Goal: Task Accomplishment & Management: Use online tool/utility

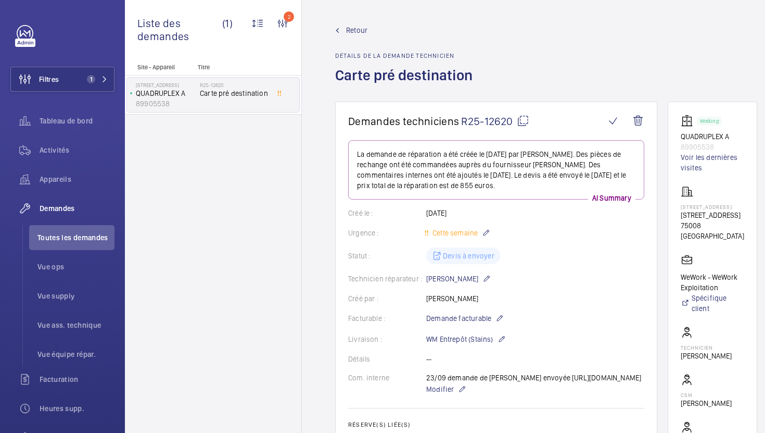
scroll to position [521, 0]
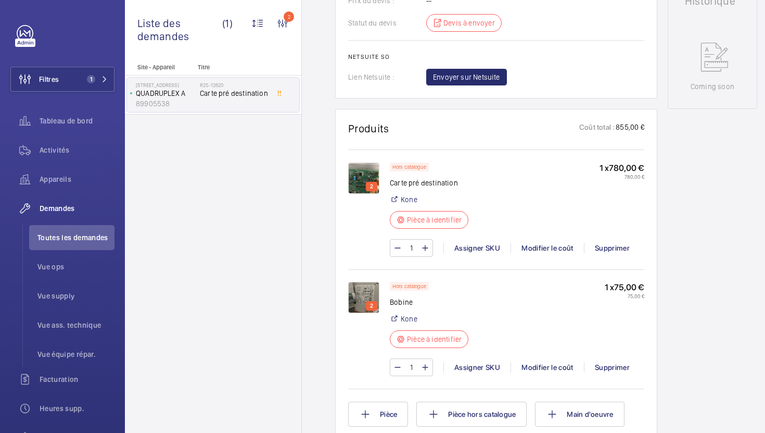
click at [58, 243] on li "Toutes les demandes" at bounding box center [71, 237] width 85 height 25
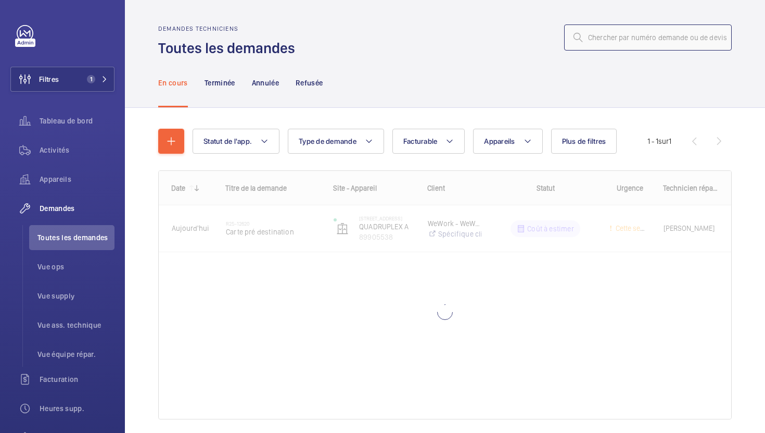
click at [631, 42] on input "text" at bounding box center [648, 37] width 168 height 26
paste input "R25-11986"
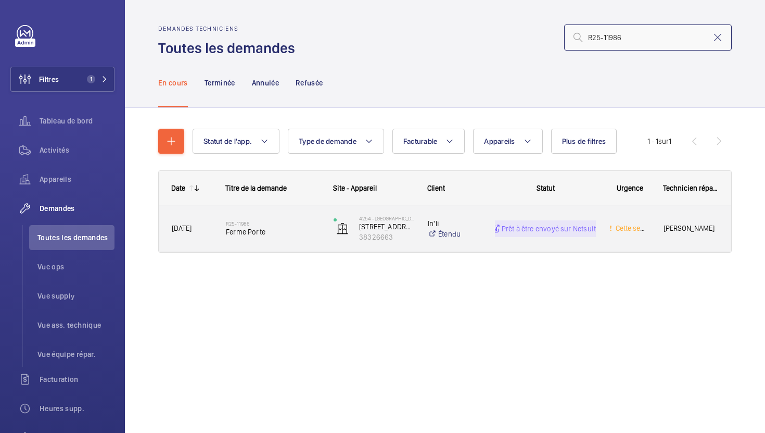
type input "R25-11986"
click at [309, 241] on div "R25-11986 Ferme Porte" at bounding box center [273, 228] width 94 height 30
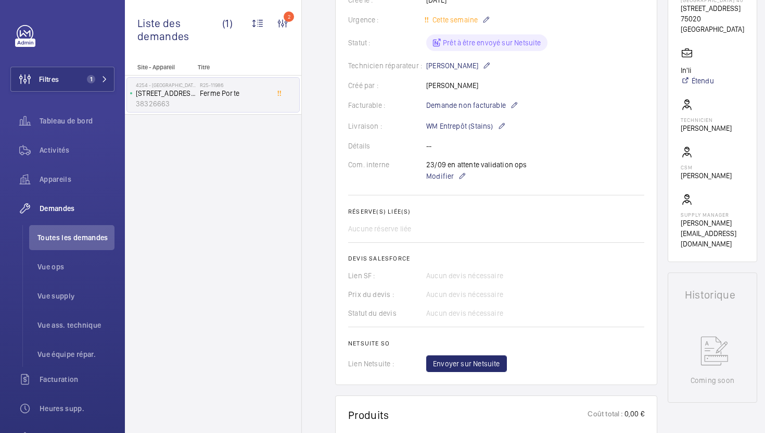
scroll to position [296, 0]
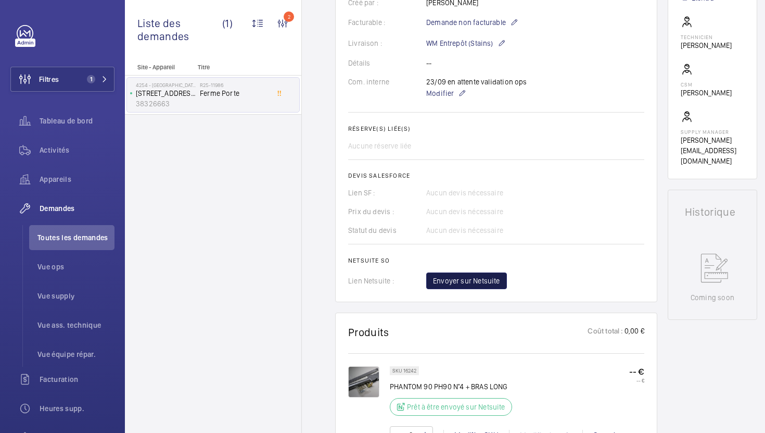
click at [484, 286] on span "Envoyer sur Netsuite" at bounding box center [466, 280] width 67 height 10
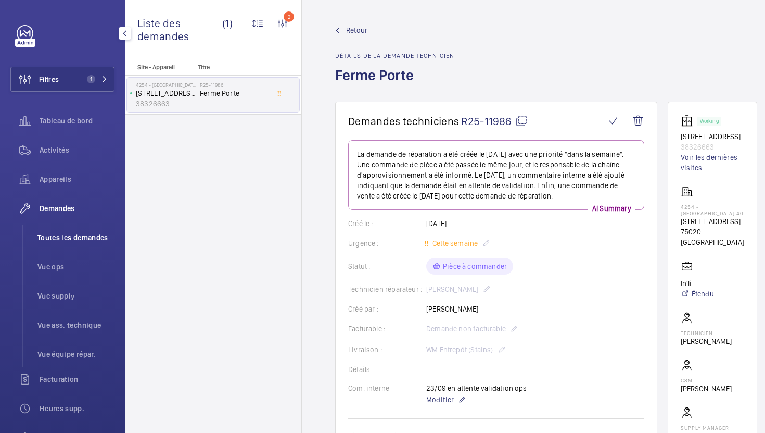
click at [100, 234] on span "Toutes les demandes" at bounding box center [75, 237] width 77 height 10
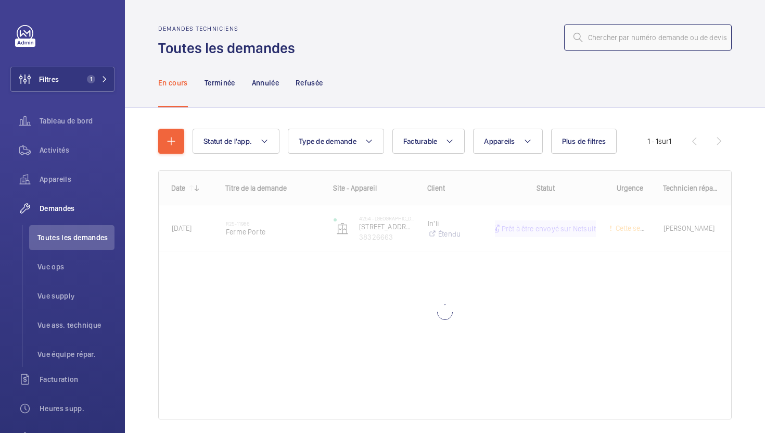
click at [664, 49] on input "text" at bounding box center [648, 37] width 168 height 26
paste input "R25-12525"
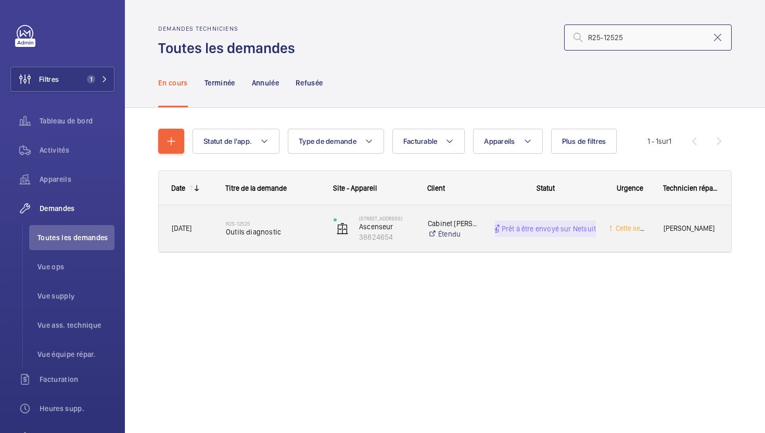
type input "R25-12525"
click at [295, 227] on span "Outils diagnostic" at bounding box center [273, 231] width 94 height 10
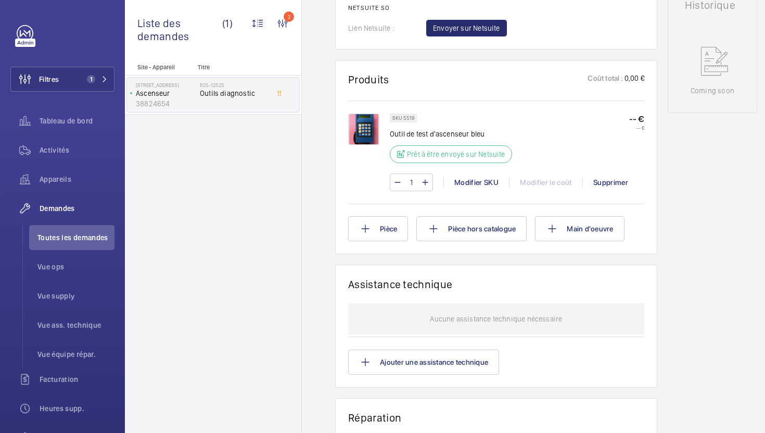
scroll to position [531, 0]
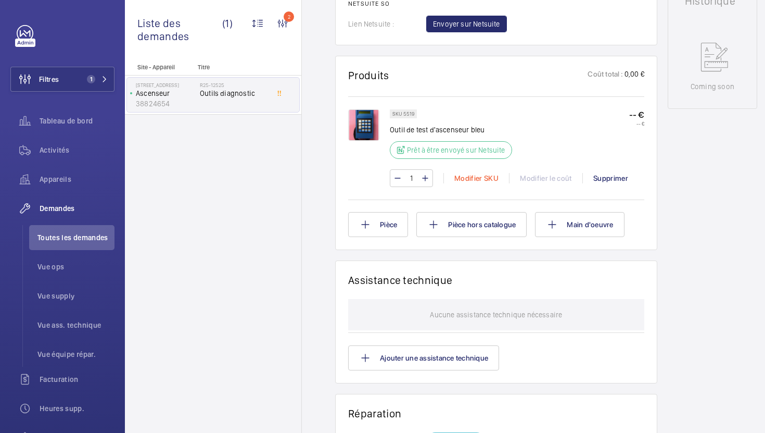
click at [462, 183] on div "Modifier SKU" at bounding box center [476, 178] width 66 height 10
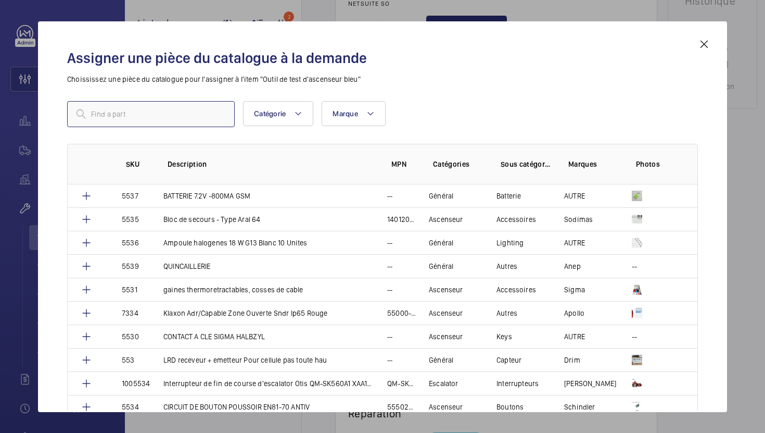
click at [192, 113] on input "text" at bounding box center [151, 114] width 168 height 26
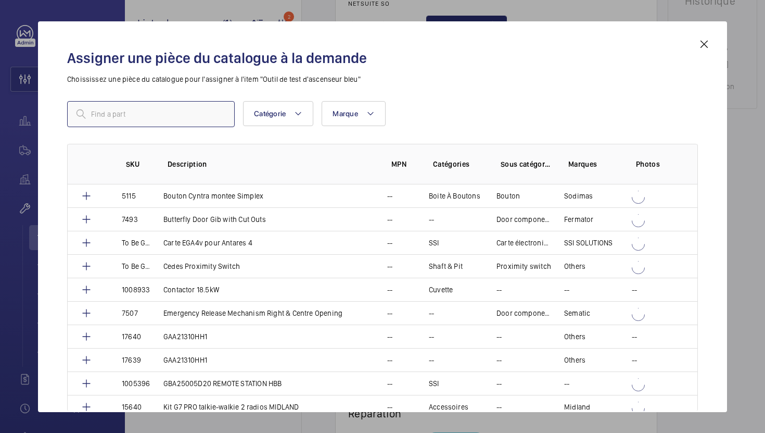
paste input "708"
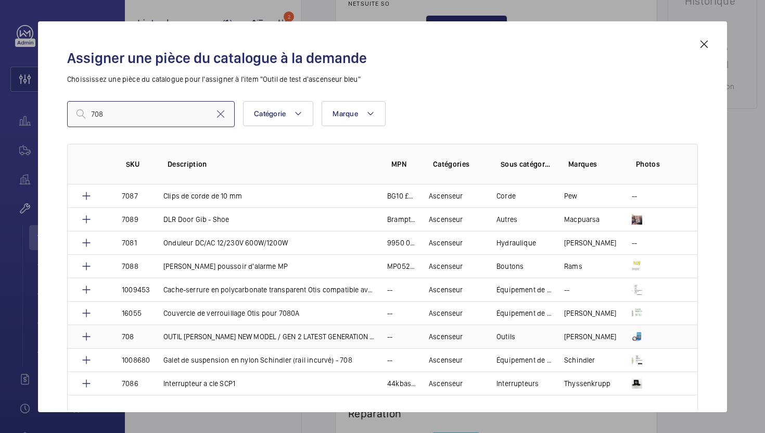
type input "708"
click at [194, 339] on p "OUTIL [PERSON_NAME] NEW MODEL / GEN 2 LATEST GENERATION GAA" at bounding box center [268, 336] width 211 height 10
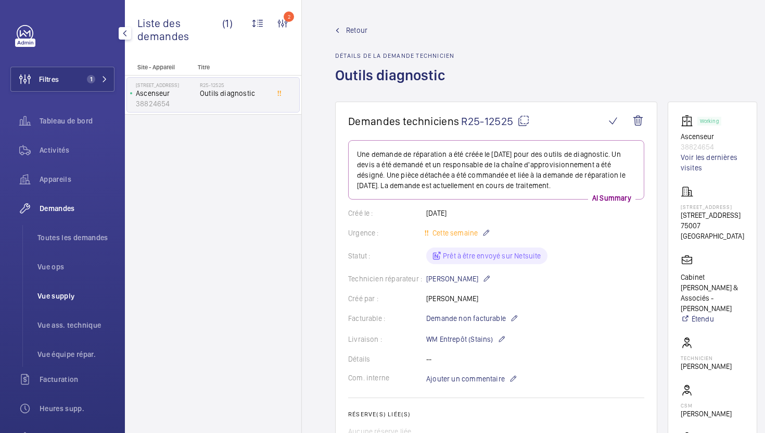
click at [53, 296] on span "Vue supply" at bounding box center [75, 295] width 77 height 10
click at [67, 299] on span "Vue supply" at bounding box center [75, 295] width 77 height 10
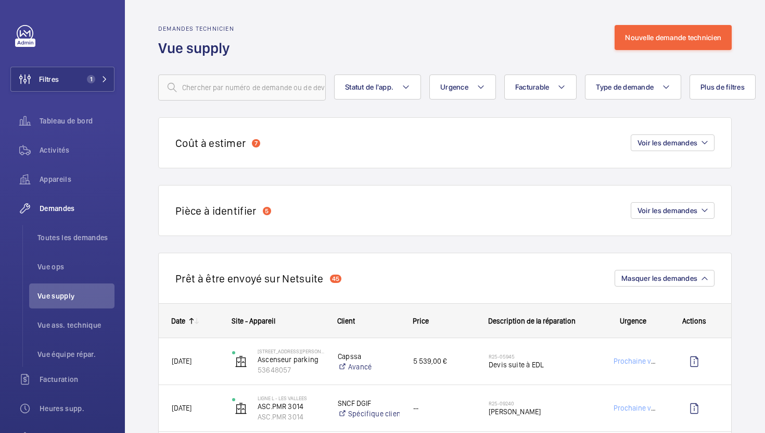
click at [671, 133] on div "Coût à estimer 7 Voir les demandes" at bounding box center [445, 142] width 574 height 51
click at [664, 142] on span "Voir les demandes" at bounding box center [668, 142] width 60 height 8
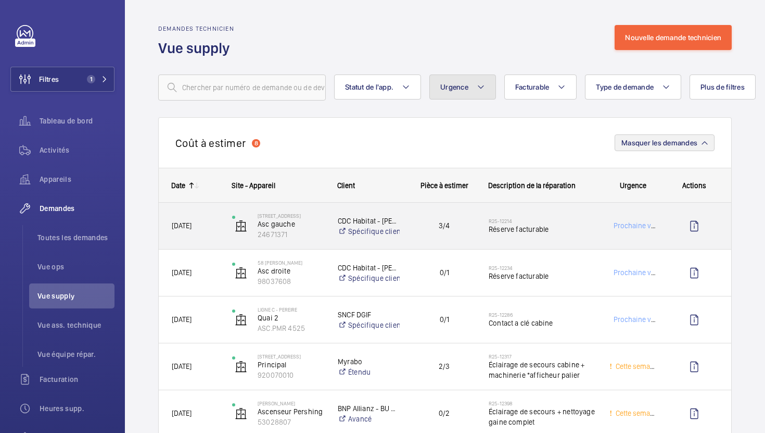
click at [437, 97] on button "Urgence" at bounding box center [462, 86] width 67 height 25
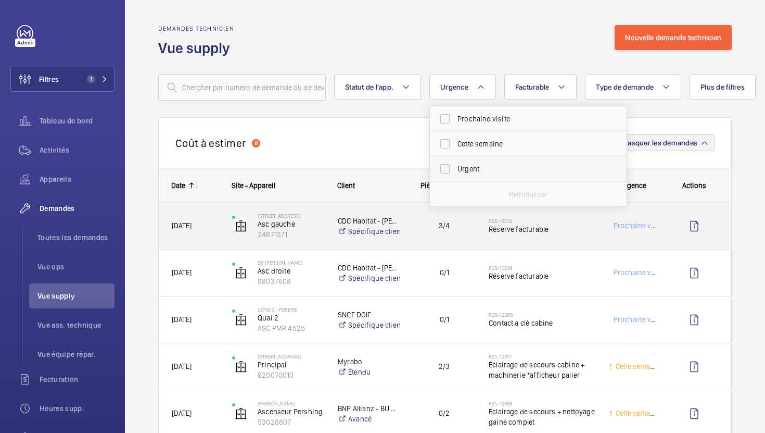
click at [465, 166] on span "Urgent" at bounding box center [528, 168] width 143 height 10
click at [455, 166] on input "Urgent" at bounding box center [445, 168] width 21 height 21
checkbox input "true"
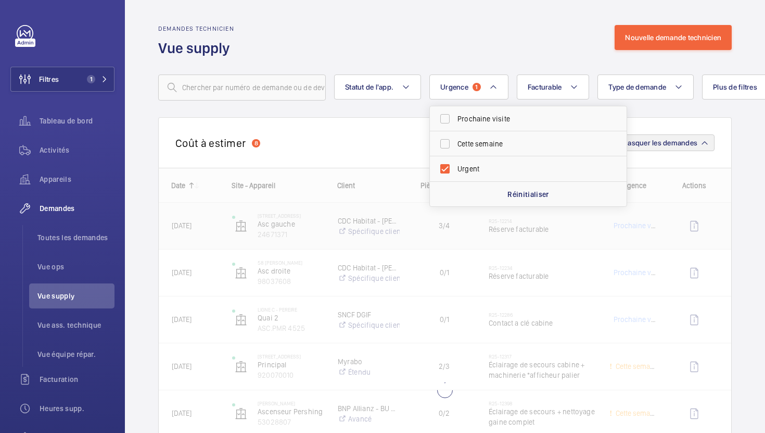
click at [382, 47] on div "Demandes technicien Vue supply Nouvelle demande technicien" at bounding box center [445, 41] width 574 height 33
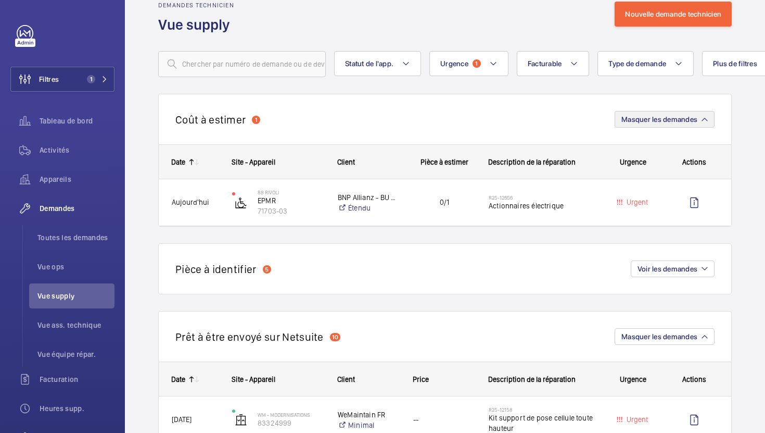
scroll to position [40, 0]
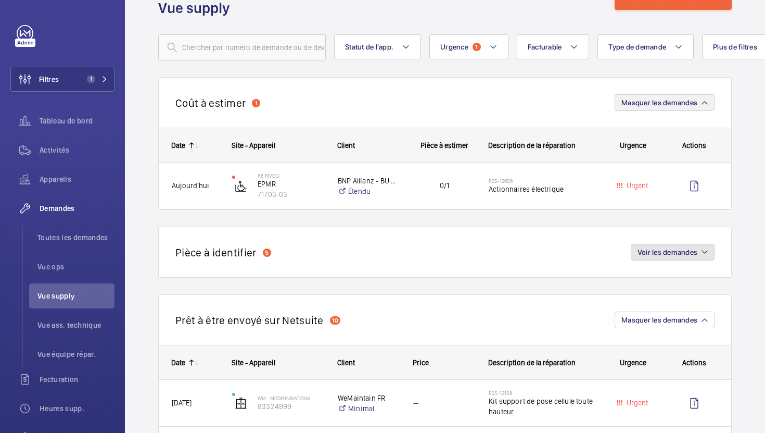
click at [671, 259] on button "Voir les demandes" at bounding box center [673, 252] width 84 height 17
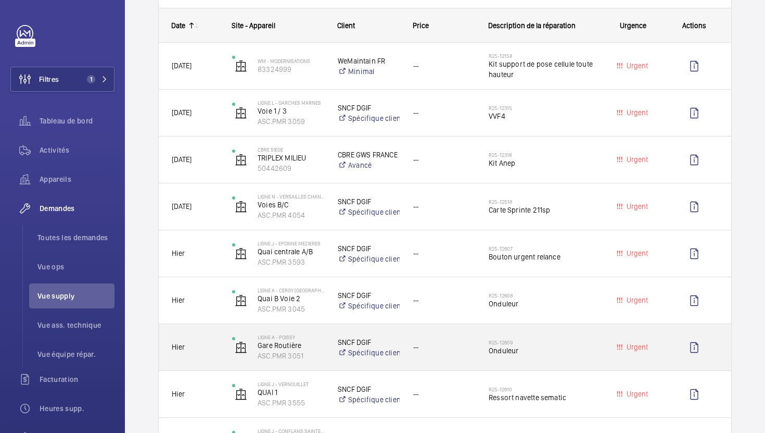
scroll to position [457, 0]
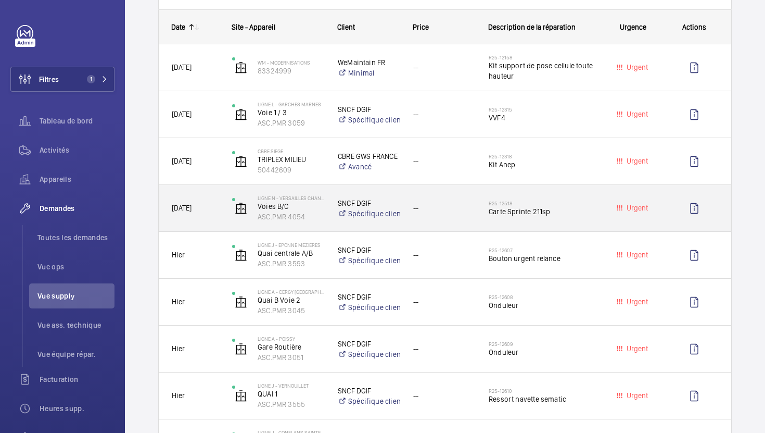
click at [443, 215] on div "--" at bounding box center [438, 208] width 74 height 33
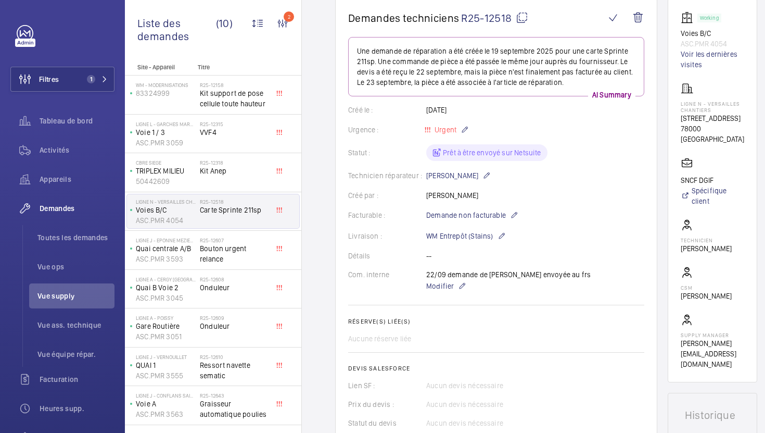
scroll to position [123, 0]
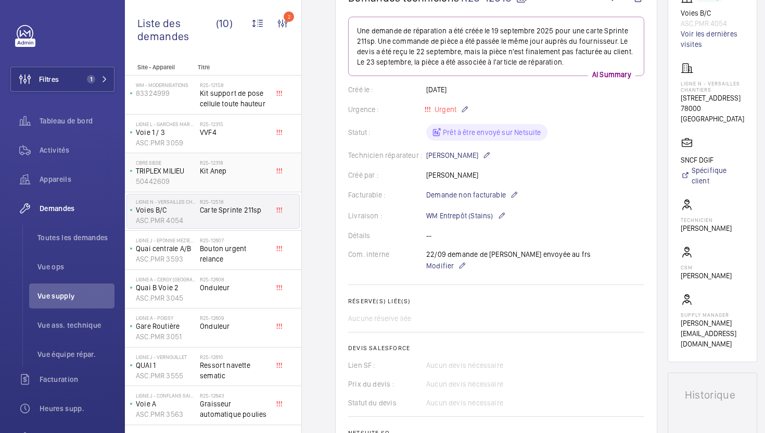
click at [240, 183] on div "R25-12318 Kit Anep" at bounding box center [234, 174] width 69 height 30
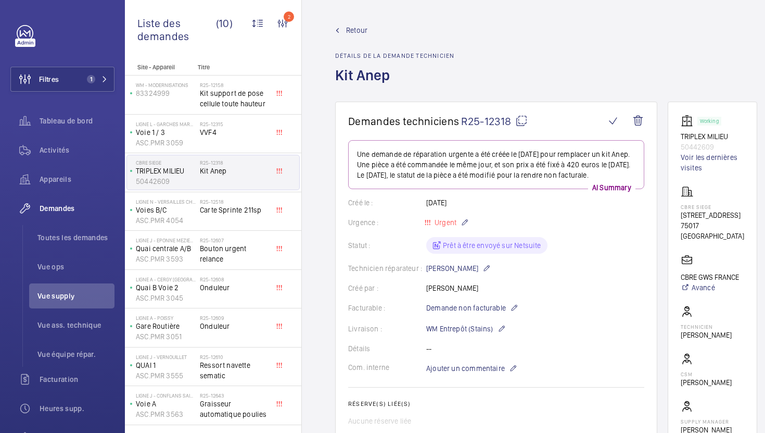
click at [521, 119] on mat-icon at bounding box center [521, 121] width 12 height 12
drag, startPoint x: 718, startPoint y: 225, endPoint x: 677, endPoint y: 219, distance: 41.6
click at [677, 219] on wm-front-card "Working TRIPLEX MILIEU 50442609 Voir les dernières visites CBRE SIEGE [STREET_A…" at bounding box center [713, 284] width 90 height 367
copy div "[STREET_ADDRESS]"
click at [245, 253] on span "Bouton urgent relance" at bounding box center [234, 253] width 69 height 21
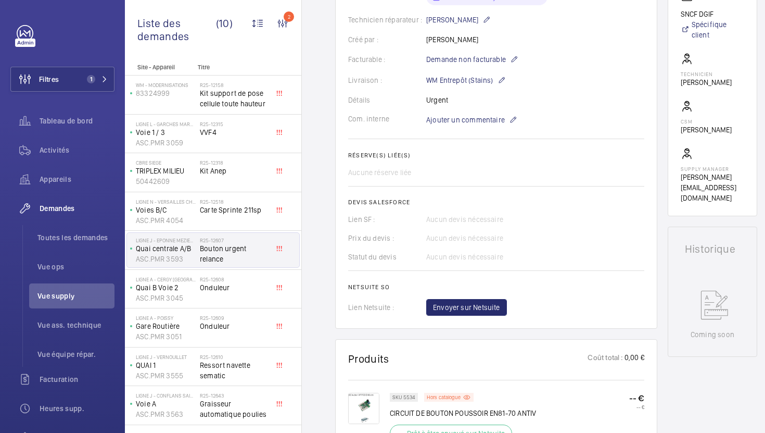
scroll to position [369, 0]
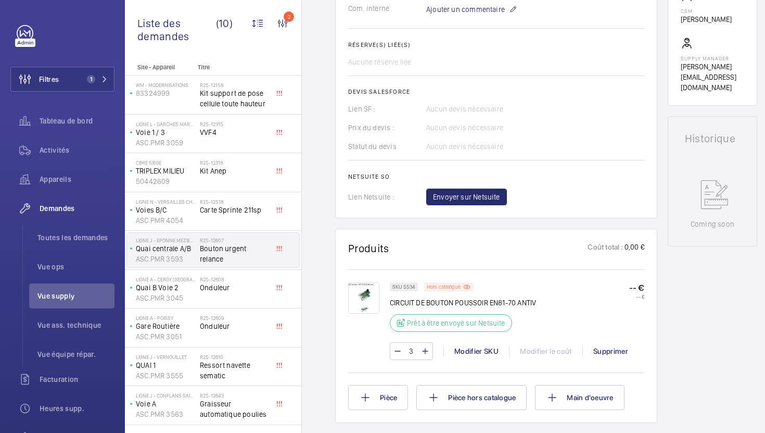
click at [469, 290] on mat-icon at bounding box center [467, 286] width 8 height 9
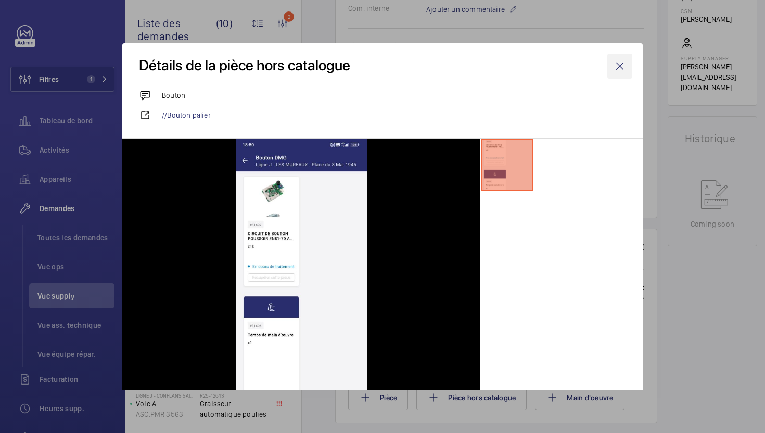
click at [622, 74] on wm-front-icon-button at bounding box center [619, 66] width 25 height 25
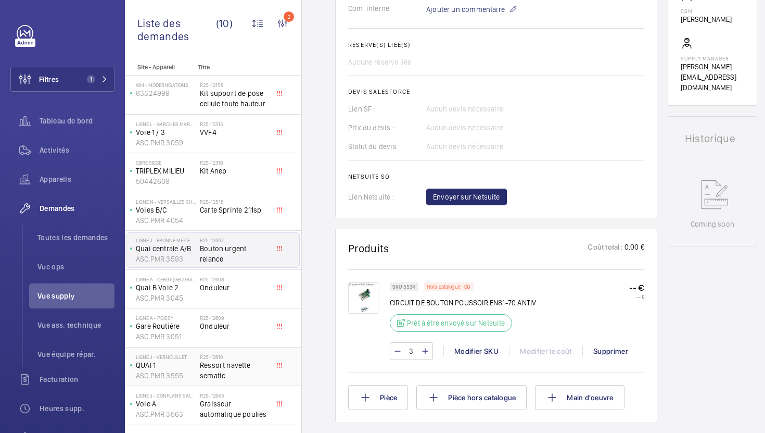
click at [255, 367] on span "Ressort navette sematic" at bounding box center [234, 370] width 69 height 21
click at [271, 365] on div "R25-12610 Ressort navette sematic" at bounding box center [236, 366] width 73 height 34
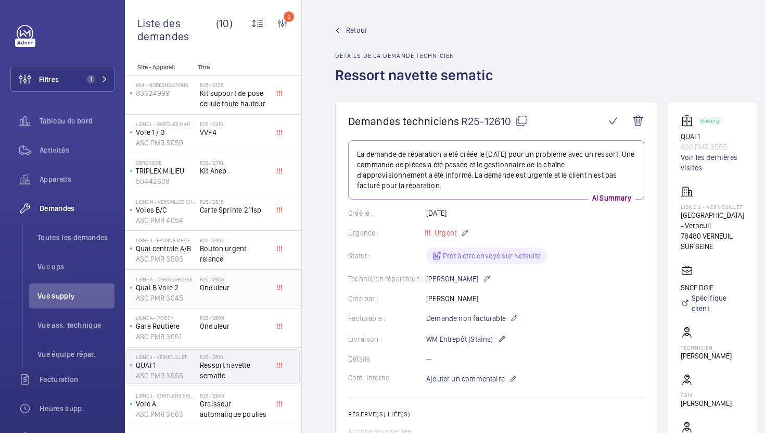
click at [263, 301] on div "R25-12608 Onduleur" at bounding box center [234, 291] width 69 height 30
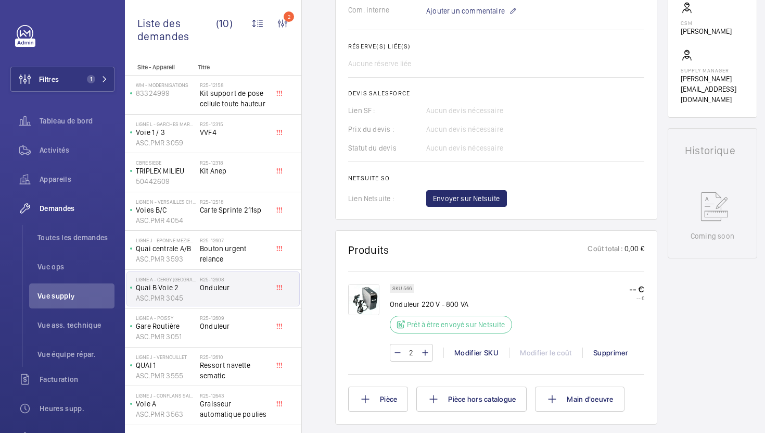
scroll to position [358, 0]
click at [409, 289] on p "SKU 566" at bounding box center [401, 288] width 19 height 4
copy p "566"
click at [250, 331] on span "Onduleur" at bounding box center [234, 326] width 69 height 10
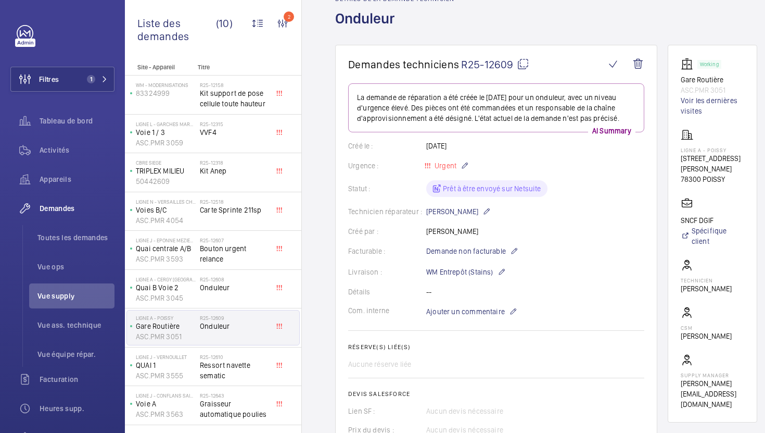
scroll to position [56, 0]
click at [250, 292] on span "Onduleur" at bounding box center [234, 287] width 69 height 10
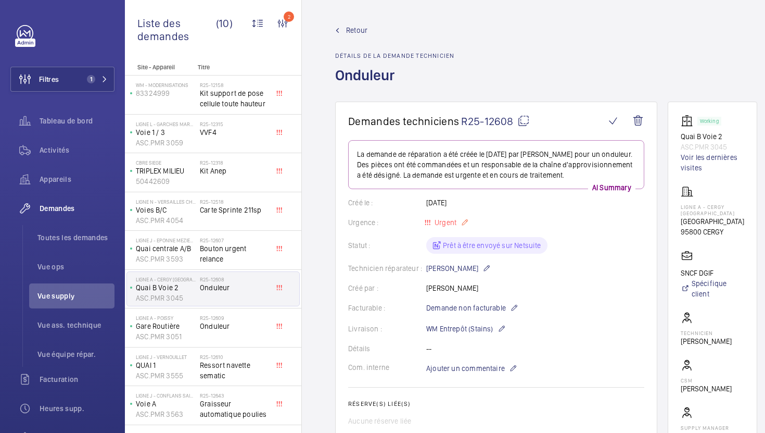
click at [461, 221] on mat-icon at bounding box center [465, 222] width 8 height 12
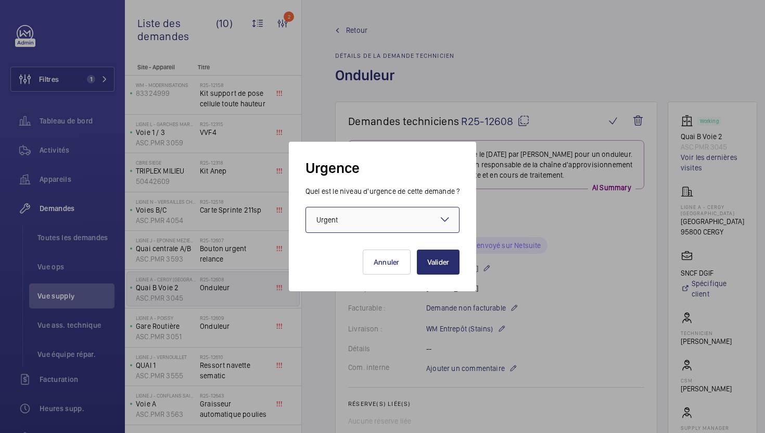
click at [430, 224] on div at bounding box center [383, 219] width 154 height 25
click at [571, 246] on div at bounding box center [382, 216] width 765 height 433
click at [255, 375] on span "Ressort navette sematic" at bounding box center [234, 370] width 69 height 21
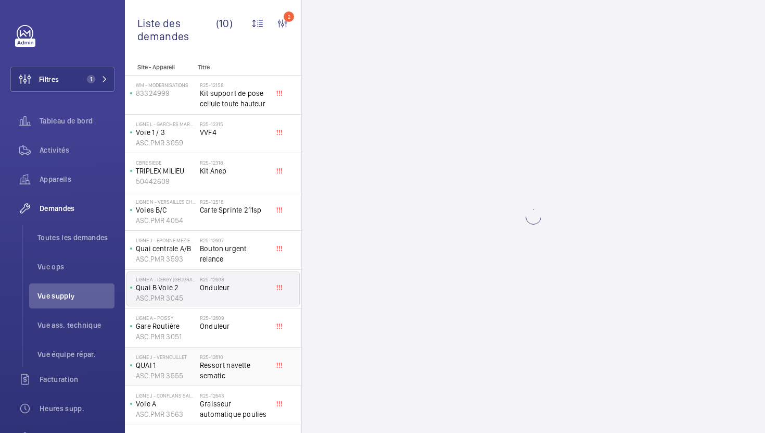
scroll to position [31, 0]
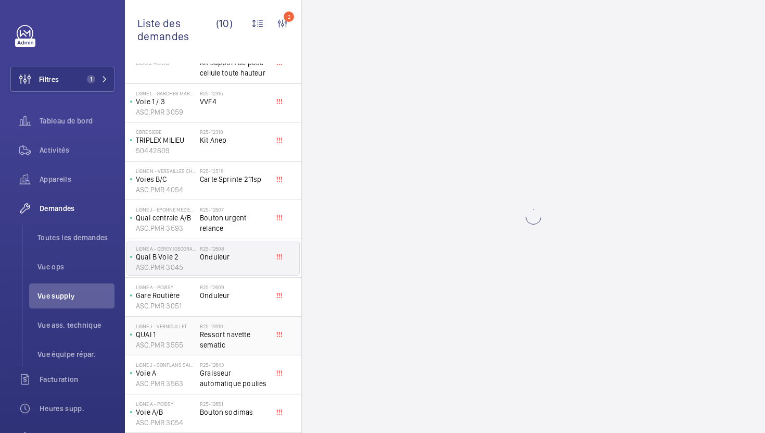
click at [251, 342] on span "Ressort navette sematic" at bounding box center [234, 339] width 69 height 21
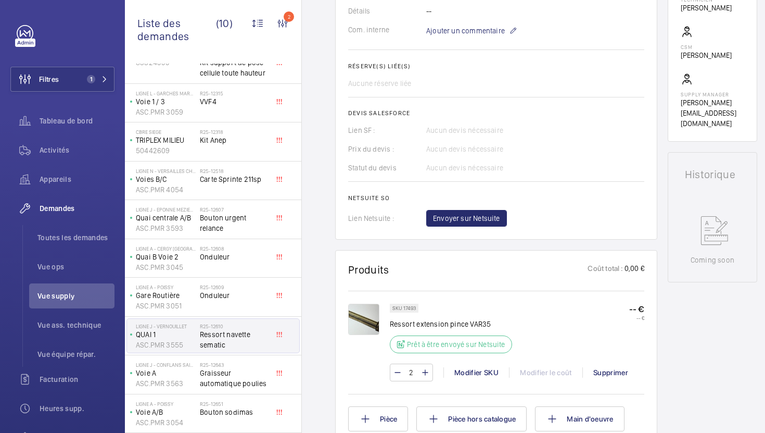
scroll to position [348, 0]
click at [411, 306] on p "SKU 17493" at bounding box center [403, 308] width 23 height 4
copy p "17493"
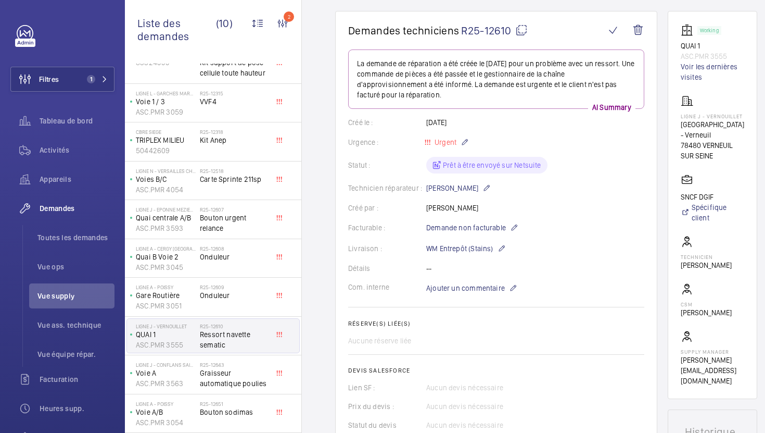
scroll to position [88, 0]
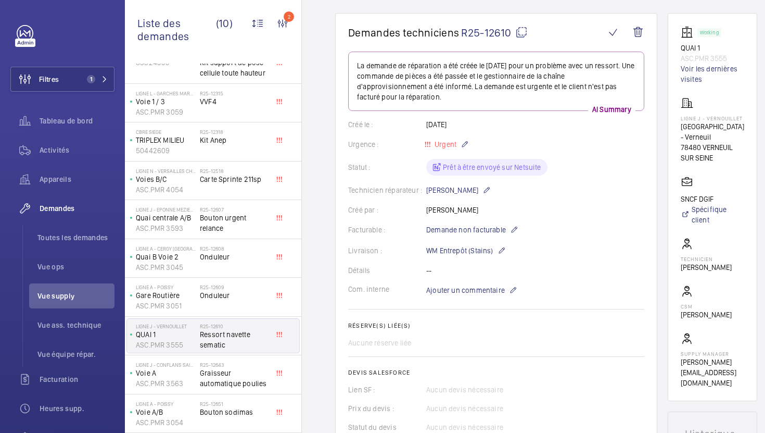
click at [525, 29] on mat-icon at bounding box center [521, 32] width 12 height 12
copy p "17493"
type textarea "R25-12610"
drag, startPoint x: 723, startPoint y: 157, endPoint x: 672, endPoint y: 129, distance: 58.0
click at [672, 129] on wm-front-card "Working QUAI 1 ASC.PMR 3555 Voir les dernières visites Ligne J - VERNOUILLET [G…" at bounding box center [713, 207] width 90 height 388
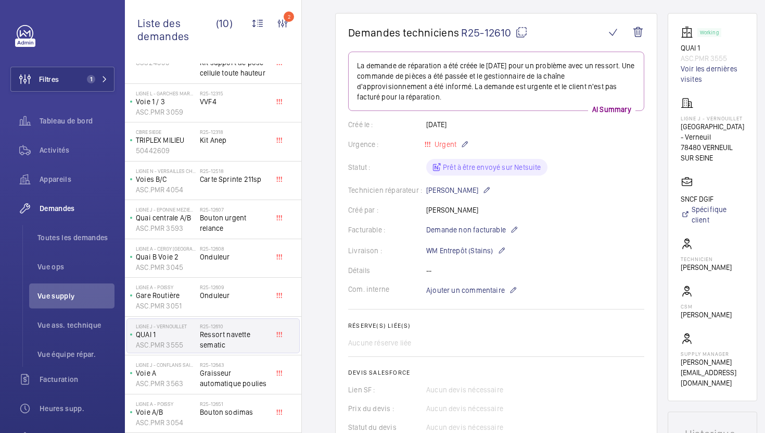
copy div "[GEOGRAPHIC_DATA] - Verneuil 78480 VERNEUIL SUR SEINE"
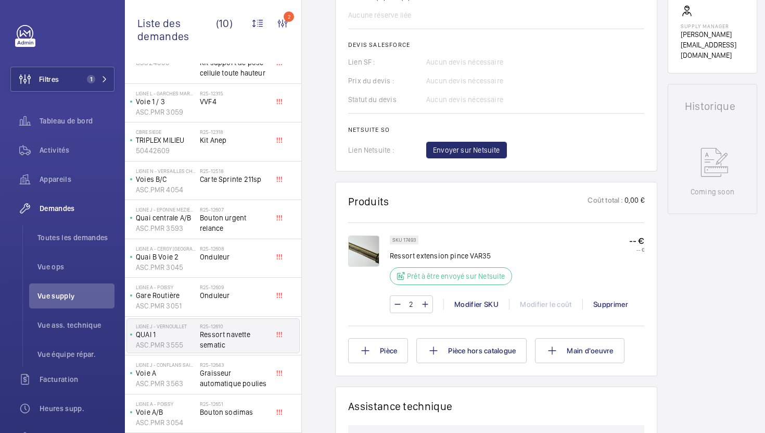
scroll to position [236, 0]
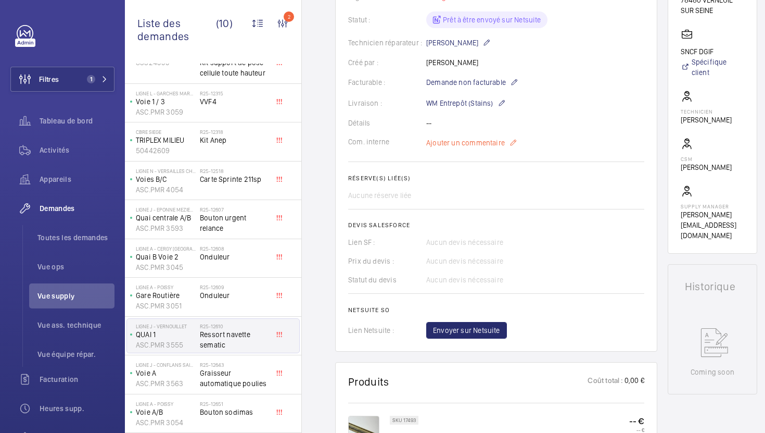
click at [454, 146] on span "Ajouter un commentaire" at bounding box center [465, 142] width 79 height 10
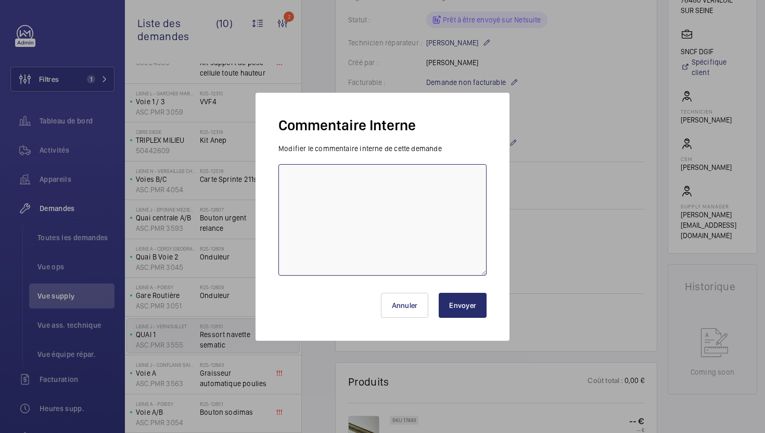
click at [387, 192] on textarea at bounding box center [382, 219] width 208 height 111
click at [366, 176] on textarea "23/09 deja commandé pour" at bounding box center [382, 219] width 208 height 111
click at [362, 177] on textarea "23/09 deja commandé pour" at bounding box center [382, 219] width 208 height 111
click at [393, 177] on textarea "23/09 deja commandé 5 pour" at bounding box center [382, 219] width 208 height 111
type textarea "23/09 deja commandé 5 pour le stock chez [PERSON_NAME] , en attente de son reto…"
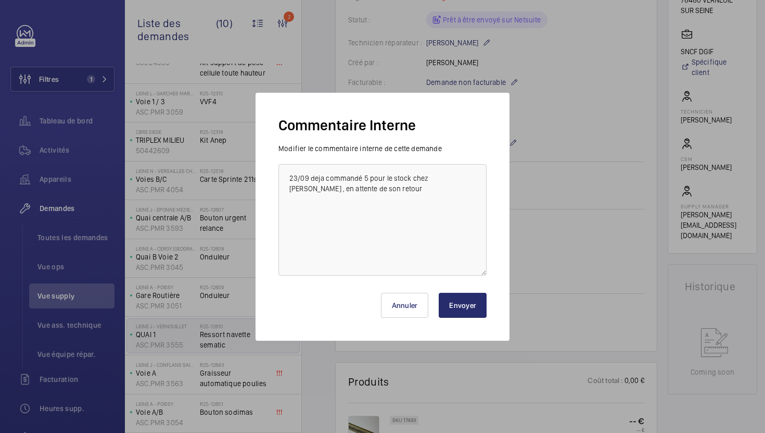
click at [482, 310] on button "Envoyer" at bounding box center [463, 305] width 48 height 25
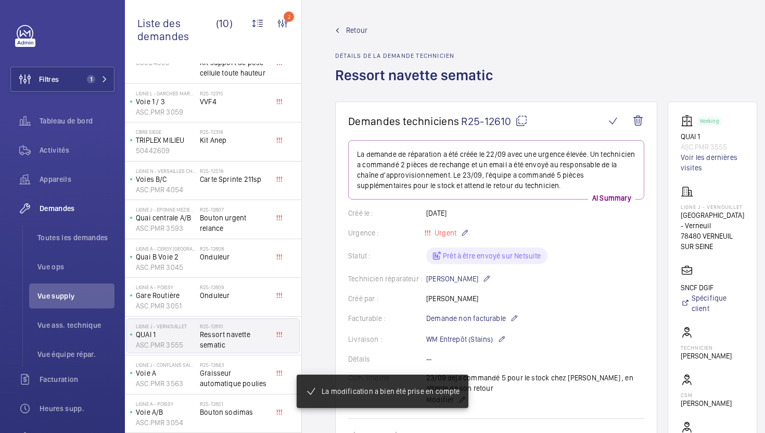
click at [262, 408] on span "Bouton sodimas" at bounding box center [234, 411] width 69 height 10
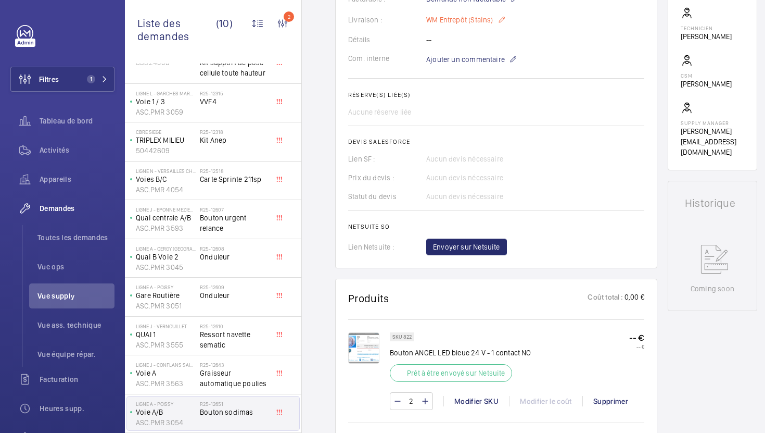
scroll to position [321, 0]
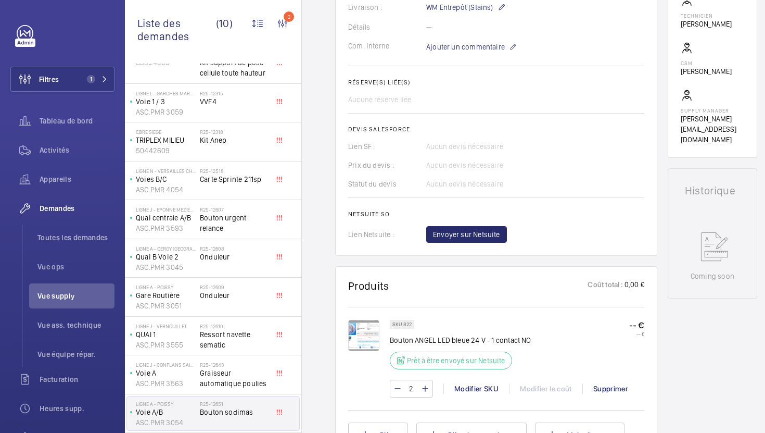
click at [410, 324] on p "SKU 822" at bounding box center [401, 324] width 19 height 4
copy p "822"
click at [409, 326] on p "SKU 822" at bounding box center [401, 324] width 19 height 4
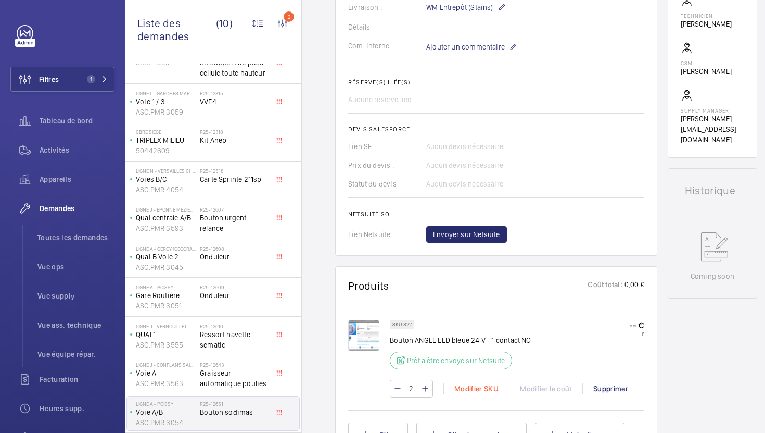
click at [469, 391] on div "Modifier SKU" at bounding box center [476, 388] width 66 height 10
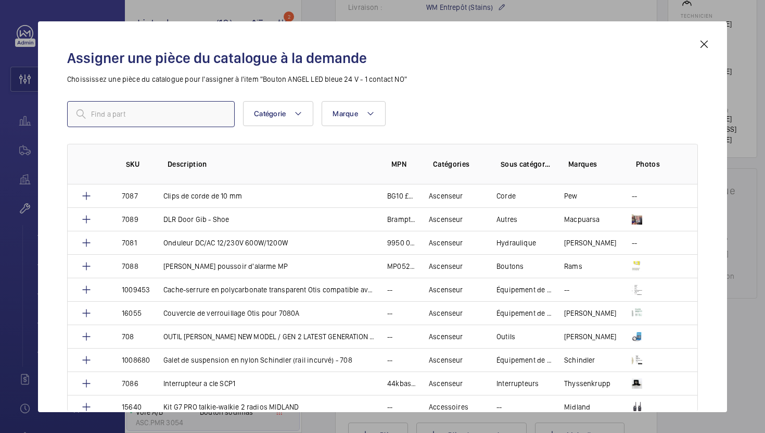
click at [146, 110] on input "text" at bounding box center [151, 114] width 168 height 26
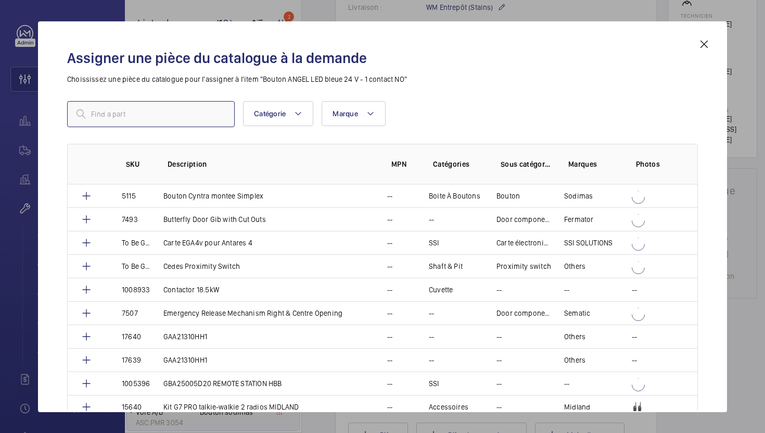
paste input "5139"
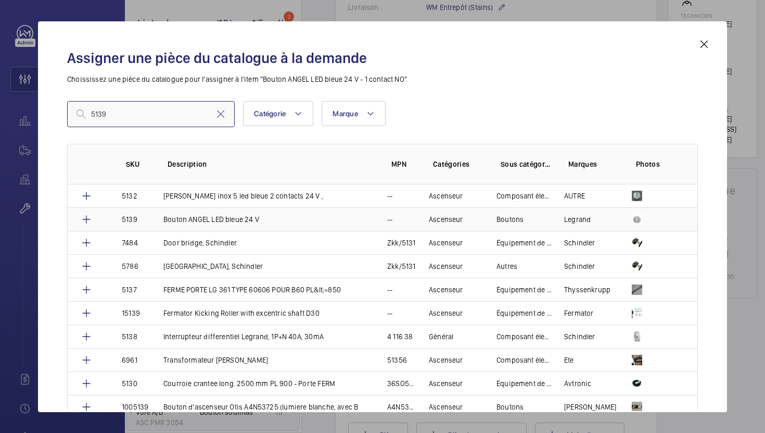
type input "5139"
click at [215, 224] on p "Bouton ANGEL LED bleue 24 V" at bounding box center [211, 219] width 96 height 10
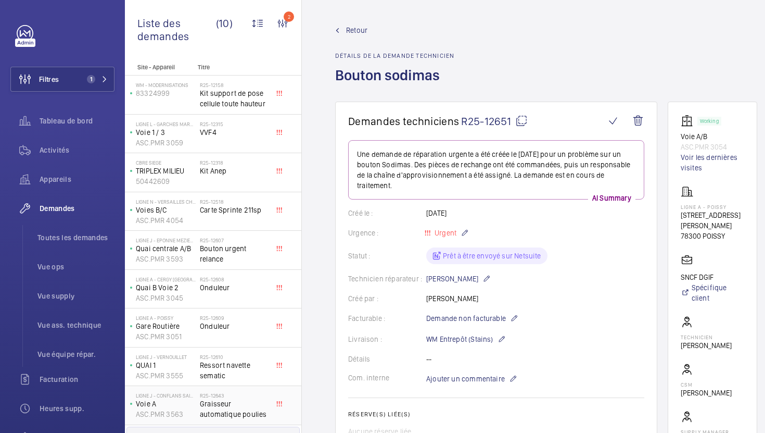
click at [234, 403] on span "Graisseur automatique poulies" at bounding box center [234, 408] width 69 height 21
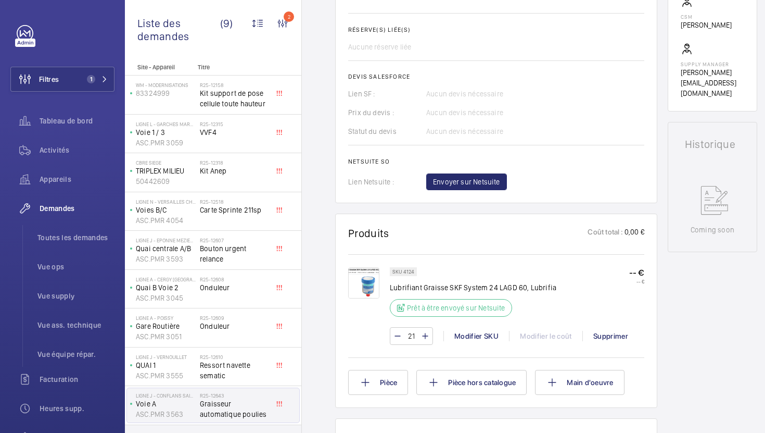
scroll to position [405, 0]
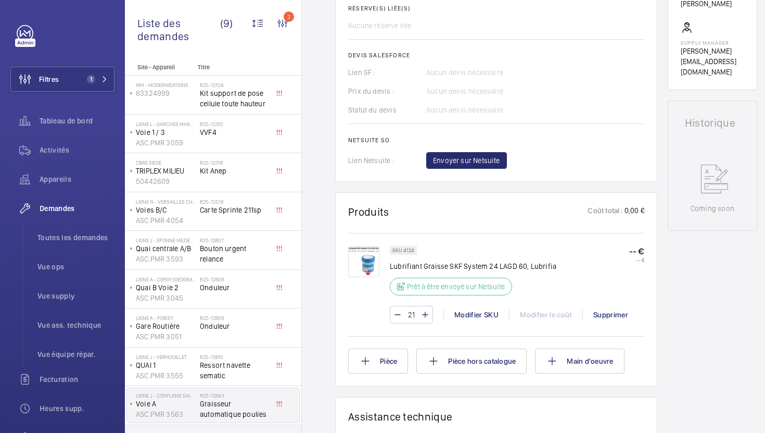
click at [405, 252] on p "SKU 4124" at bounding box center [403, 250] width 22 height 4
copy p "4124"
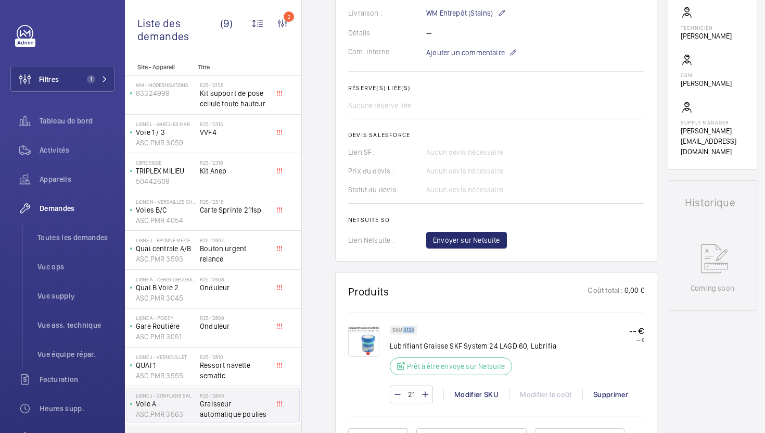
scroll to position [358, 0]
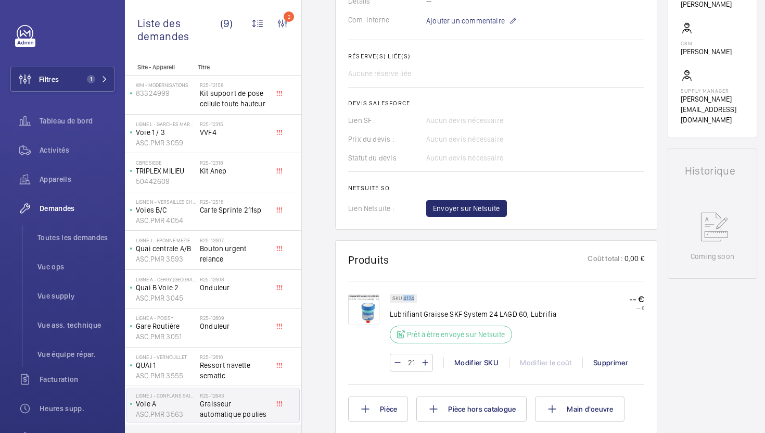
click at [362, 313] on img at bounding box center [363, 309] width 31 height 31
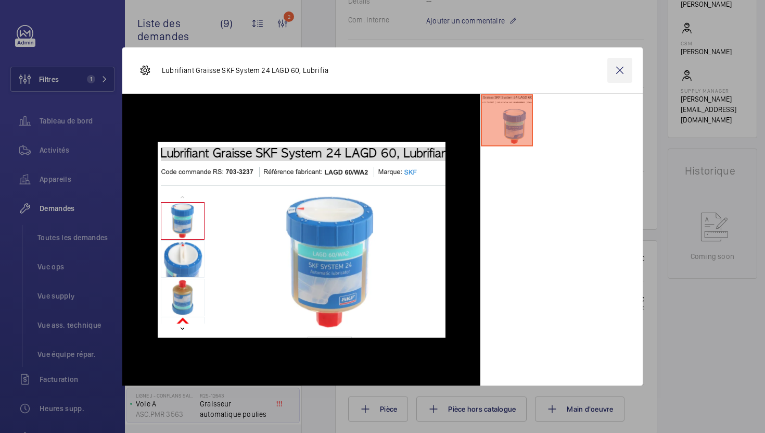
click at [615, 70] on wm-front-icon-button at bounding box center [619, 70] width 25 height 25
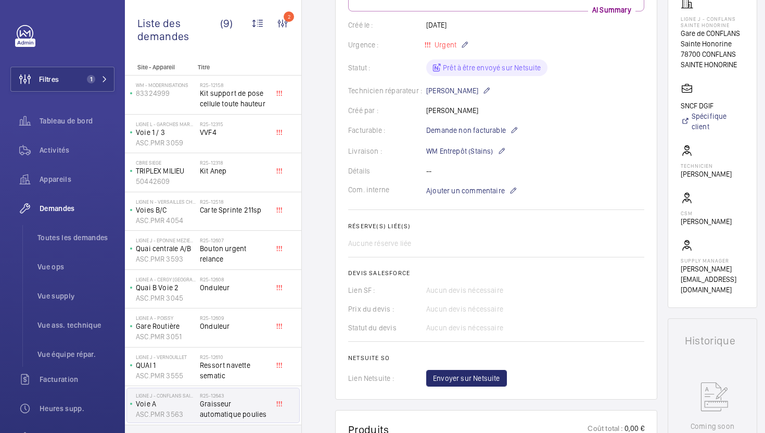
scroll to position [397, 0]
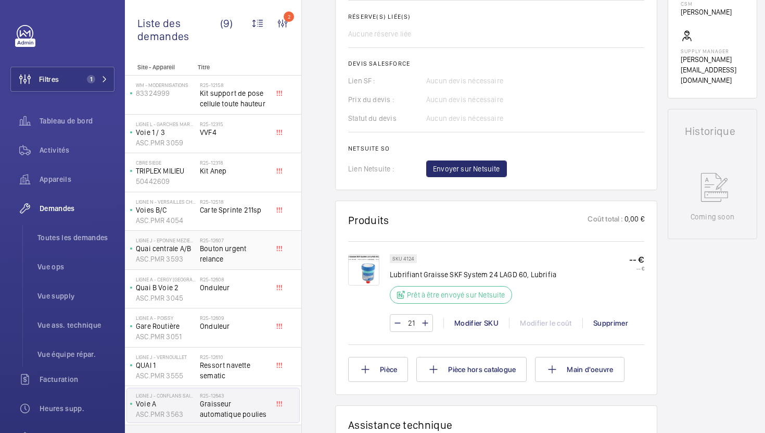
click at [249, 268] on div "LIGNE J - EPONNE MEZIERES Quai centrale A/B ASC.PMR 3593 R25-12607 Bouton urgen…" at bounding box center [213, 250] width 176 height 39
click at [253, 261] on span "Bouton urgent relance" at bounding box center [234, 253] width 69 height 21
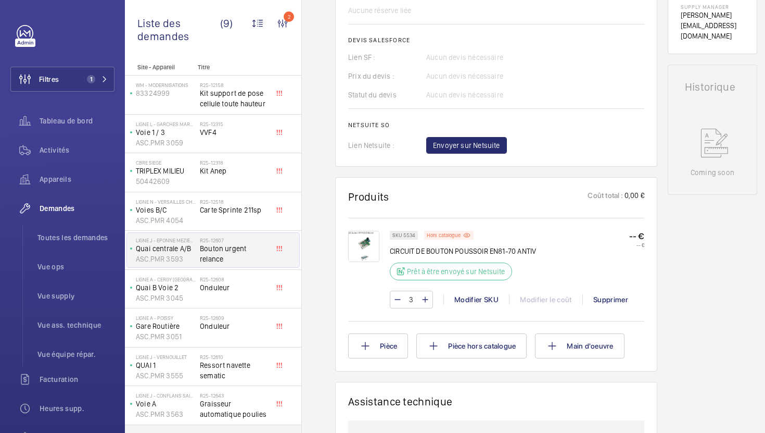
scroll to position [422, 0]
click at [252, 297] on div "R25-12608 Onduleur" at bounding box center [234, 291] width 69 height 30
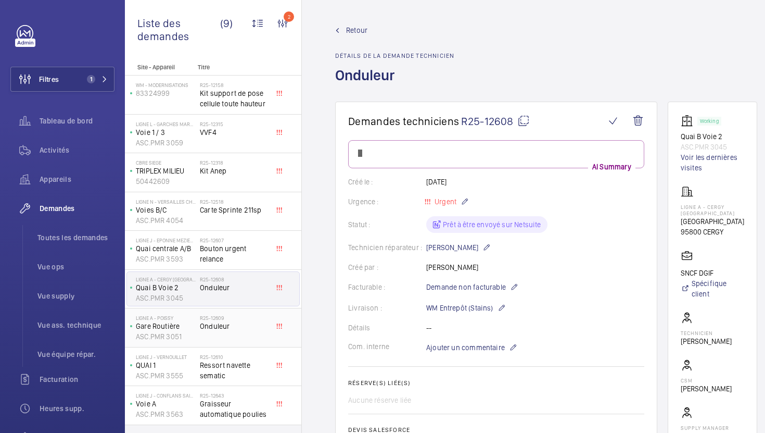
click at [262, 338] on div "R25-12609 Onduleur" at bounding box center [234, 329] width 69 height 30
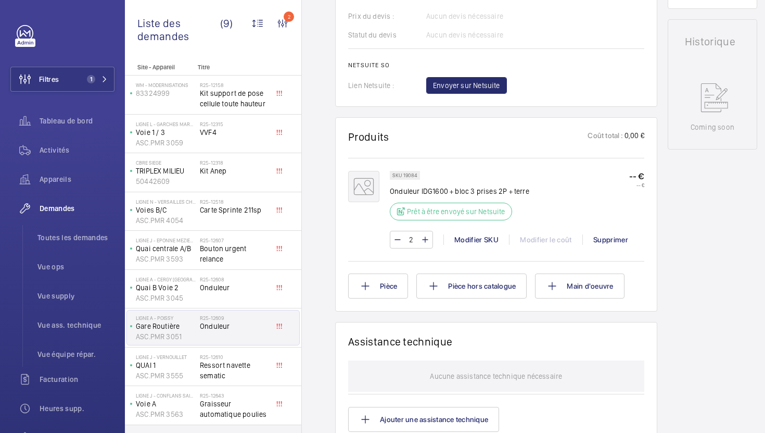
scroll to position [479, 0]
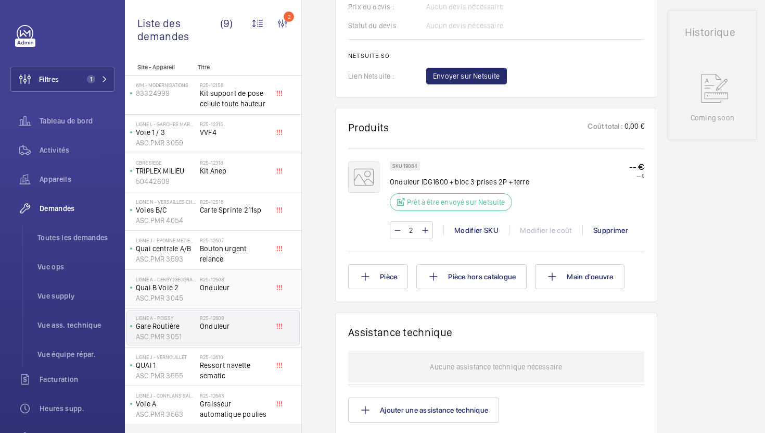
click at [247, 296] on div "R25-12608 Onduleur" at bounding box center [234, 291] width 69 height 30
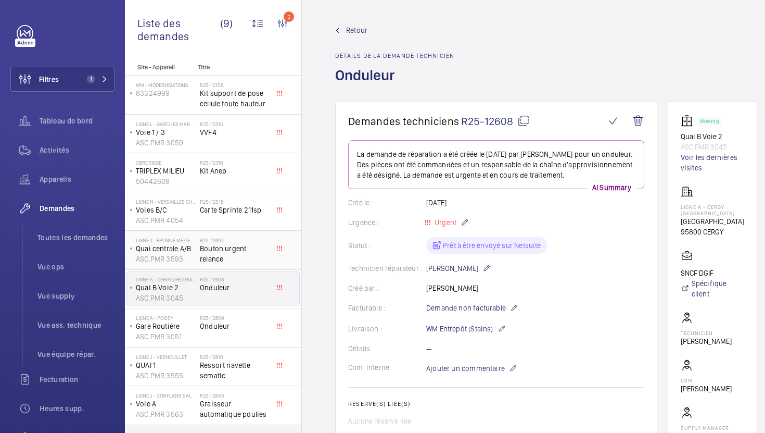
click at [263, 261] on span "Bouton urgent relance" at bounding box center [234, 253] width 69 height 21
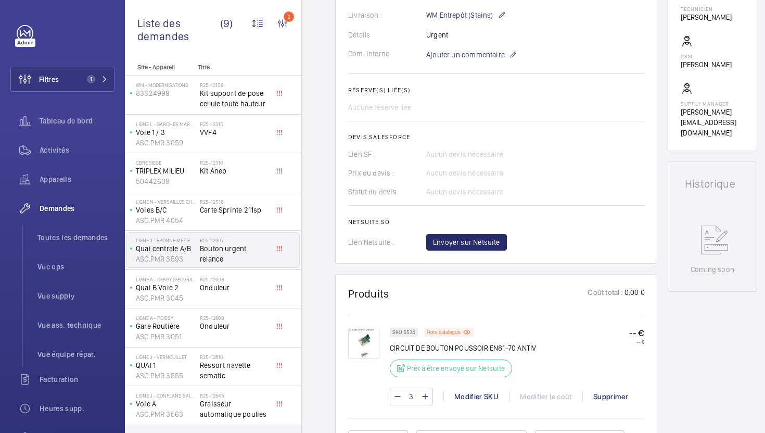
scroll to position [339, 0]
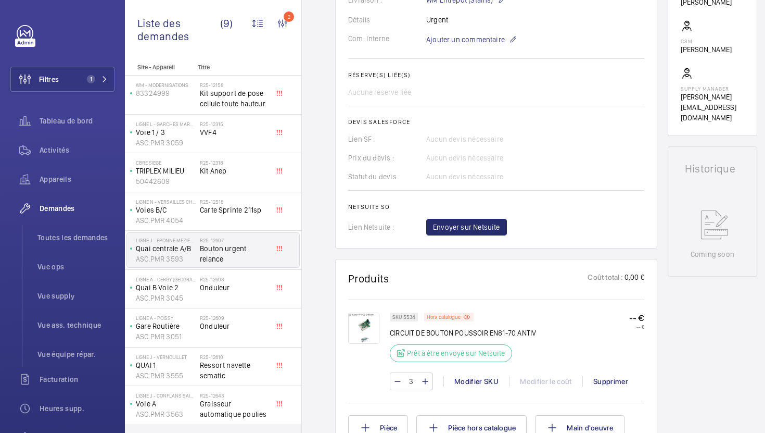
click at [367, 326] on img at bounding box center [363, 327] width 31 height 31
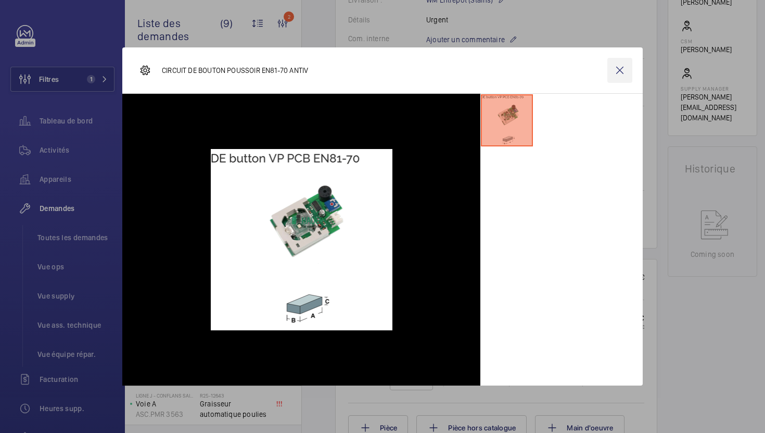
click at [626, 67] on wm-front-icon-button at bounding box center [619, 70] width 25 height 25
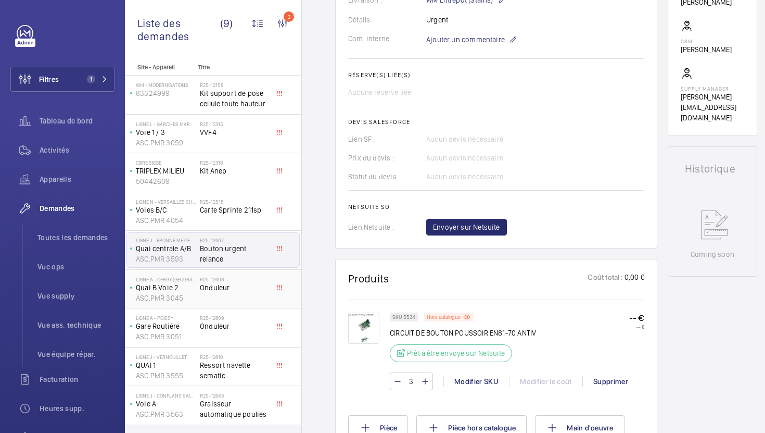
click at [257, 297] on div "R25-12608 Onduleur" at bounding box center [234, 291] width 69 height 30
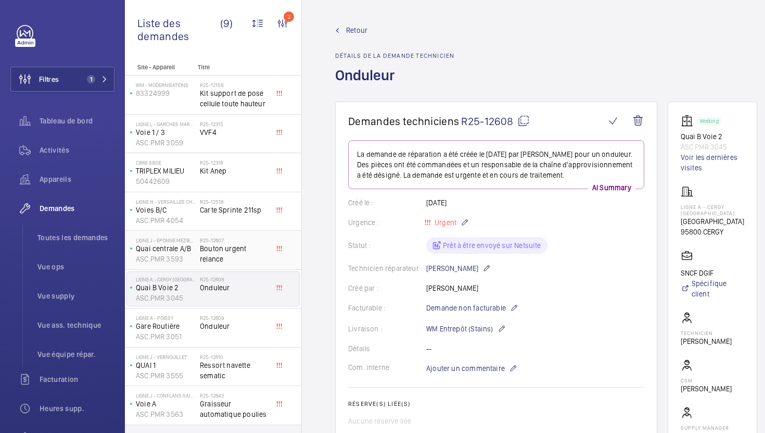
click at [244, 261] on span "Bouton urgent relance" at bounding box center [234, 253] width 69 height 21
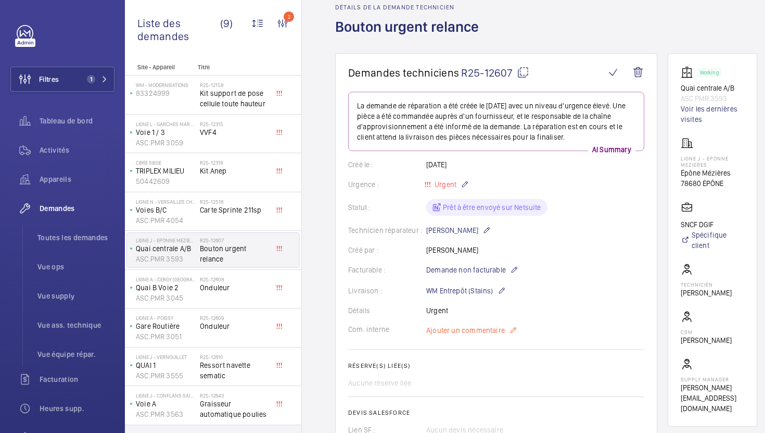
scroll to position [73, 0]
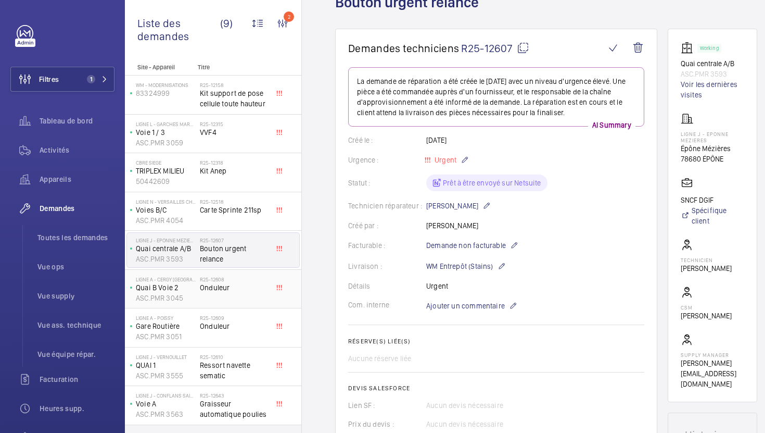
click at [267, 297] on div "R25-12608 Onduleur" at bounding box center [234, 291] width 69 height 30
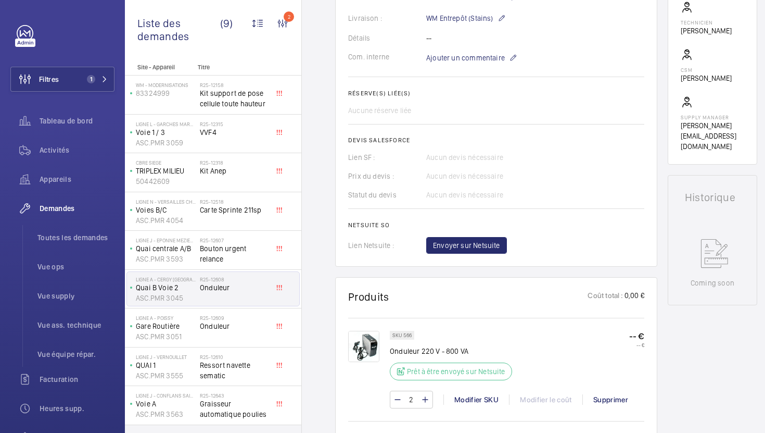
scroll to position [300, 0]
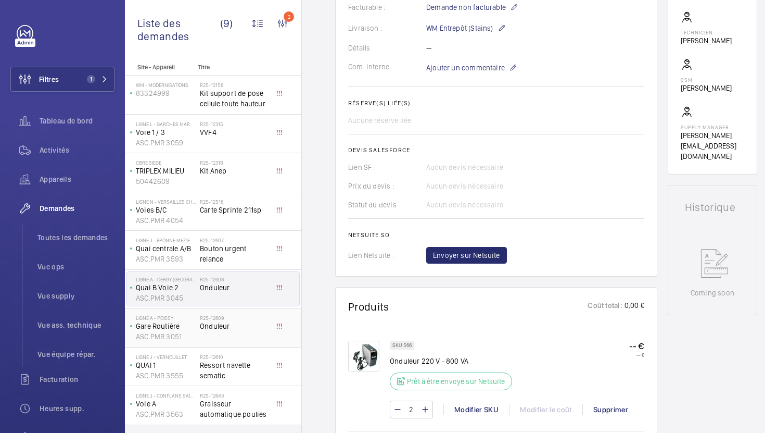
click at [245, 329] on span "Onduleur" at bounding box center [234, 326] width 69 height 10
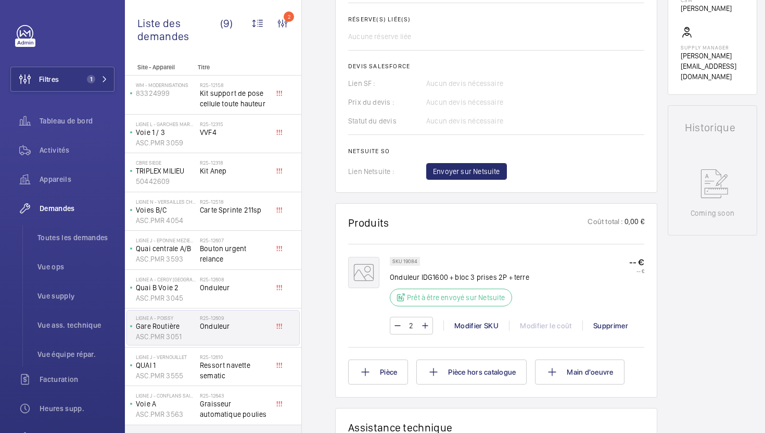
scroll to position [388, 0]
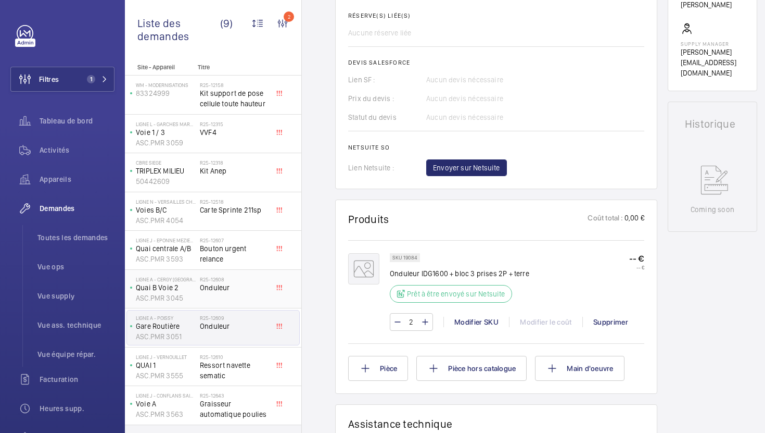
click at [236, 286] on span "Onduleur" at bounding box center [234, 287] width 69 height 10
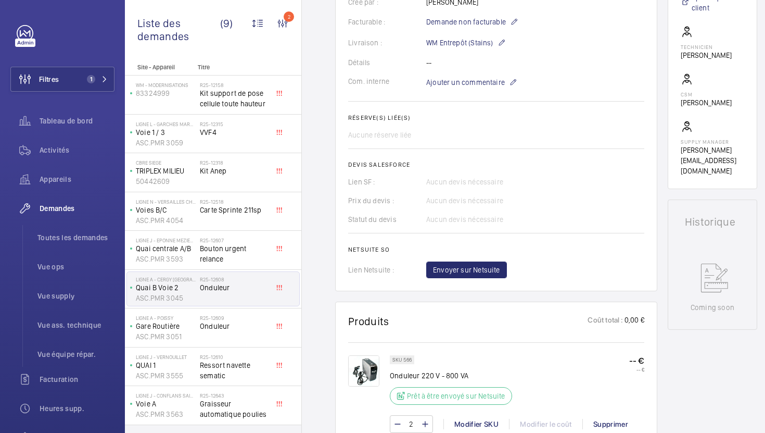
scroll to position [301, 0]
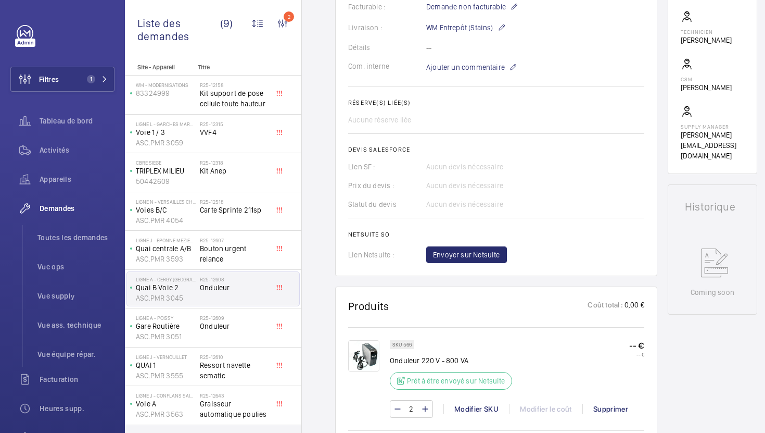
click at [405, 344] on p "SKU 566" at bounding box center [401, 344] width 19 height 4
copy p "566"
click at [254, 330] on span "Onduleur" at bounding box center [234, 326] width 69 height 10
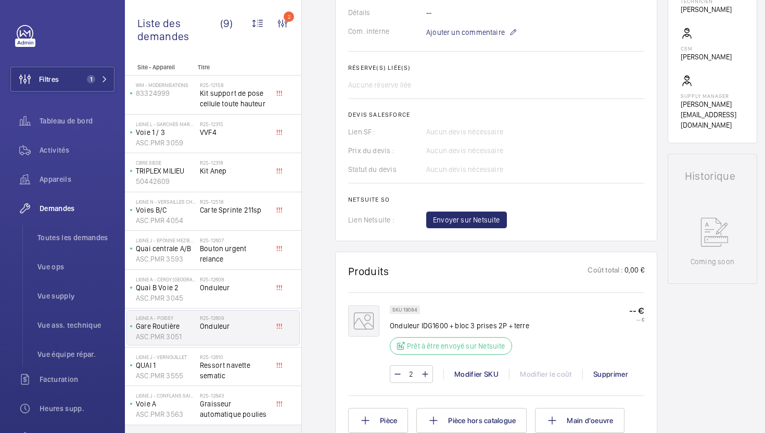
scroll to position [377, 0]
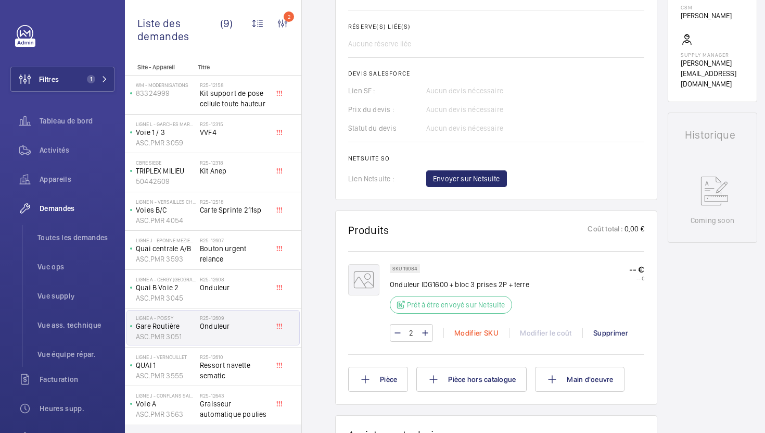
click at [460, 338] on div "Modifier SKU" at bounding box center [476, 332] width 66 height 10
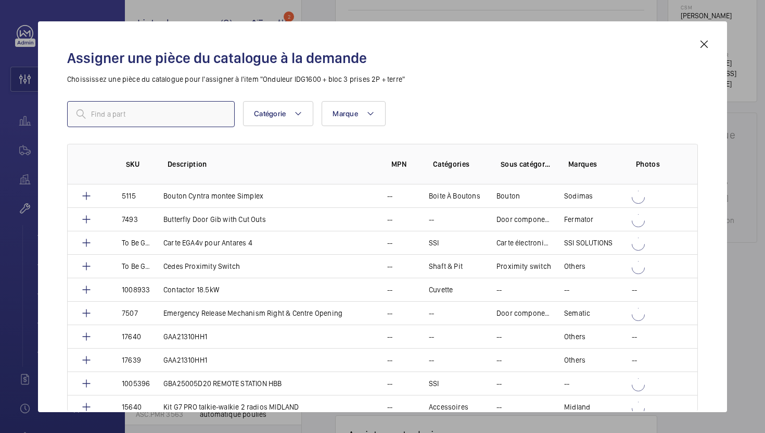
click at [207, 116] on input "text" at bounding box center [151, 114] width 168 height 26
paste input "566"
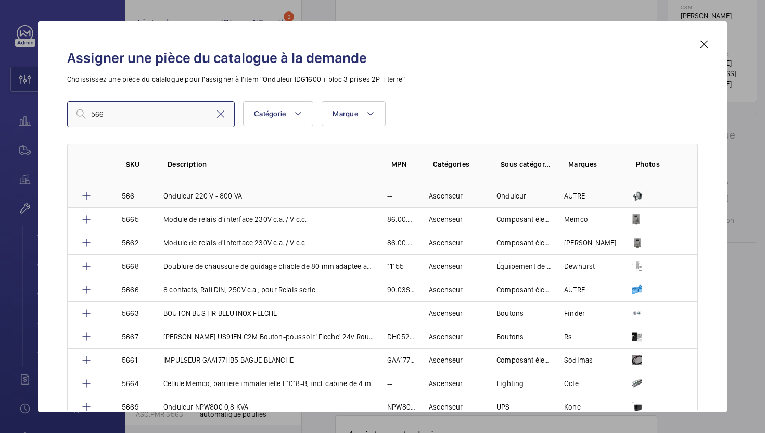
type input "566"
click at [258, 197] on td "Onduleur 220 V - 800 VA" at bounding box center [263, 195] width 224 height 23
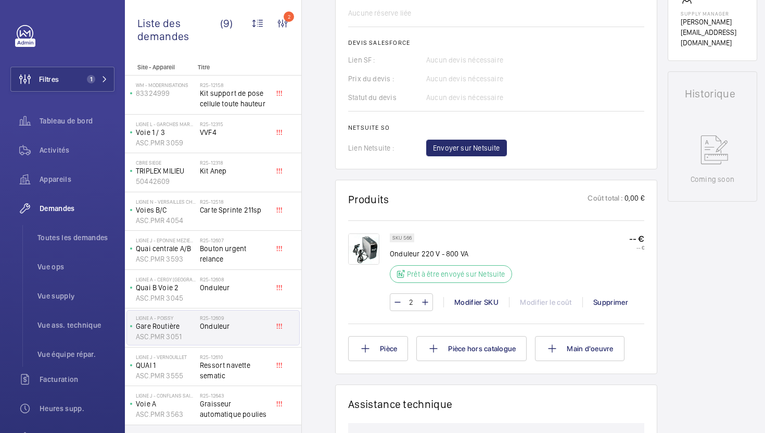
scroll to position [214, 0]
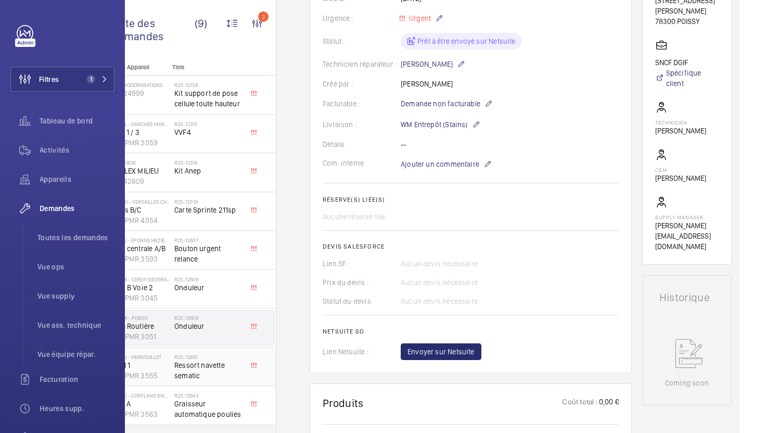
click at [243, 373] on span "Ressort navette sematic" at bounding box center [208, 370] width 69 height 21
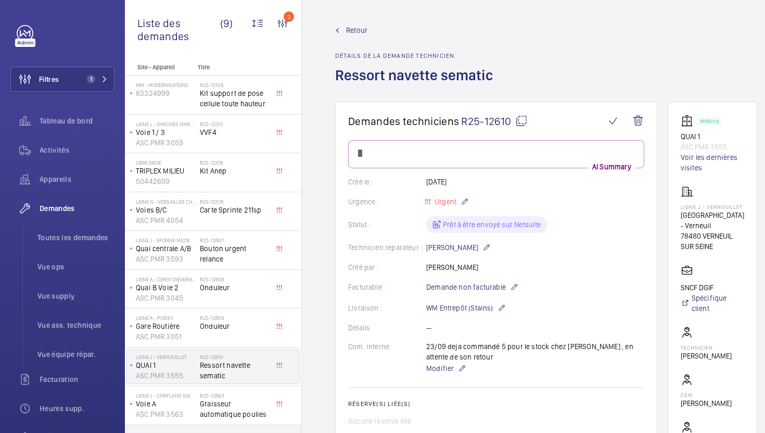
click at [256, 373] on span "Ressort navette sematic" at bounding box center [234, 370] width 69 height 21
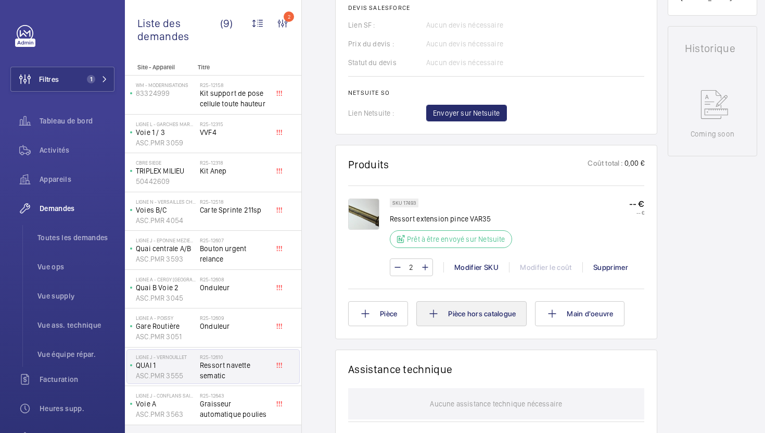
scroll to position [478, 0]
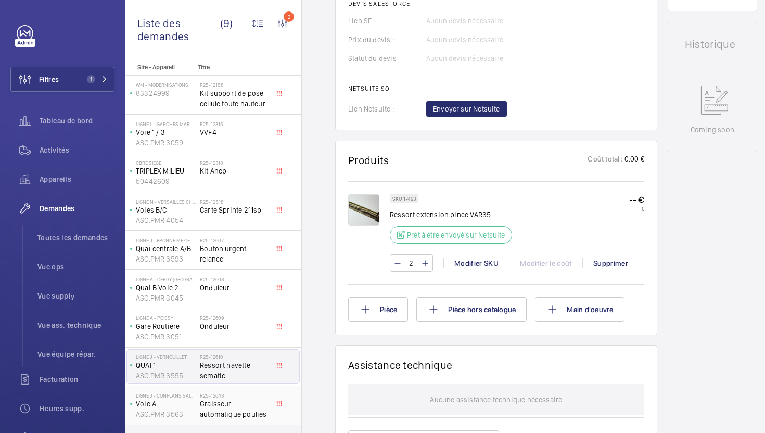
click at [247, 401] on span "Graisseur automatique poulies" at bounding box center [234, 408] width 69 height 21
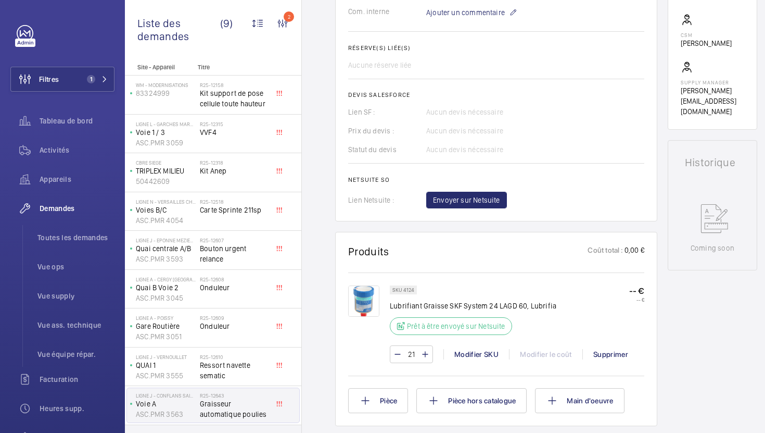
scroll to position [383, 0]
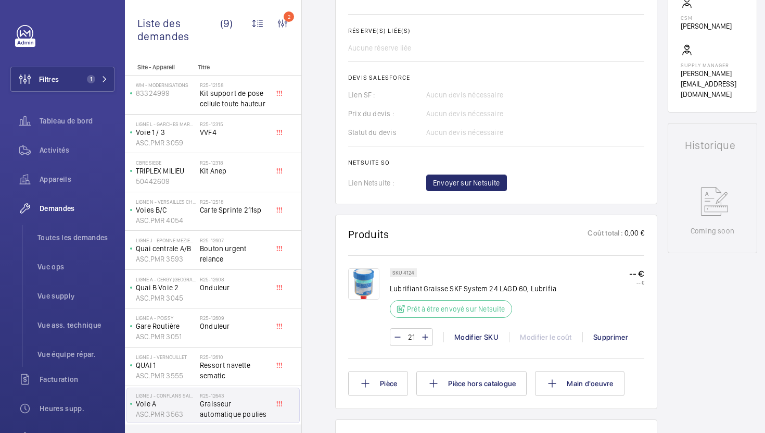
click at [357, 278] on img at bounding box center [363, 283] width 31 height 31
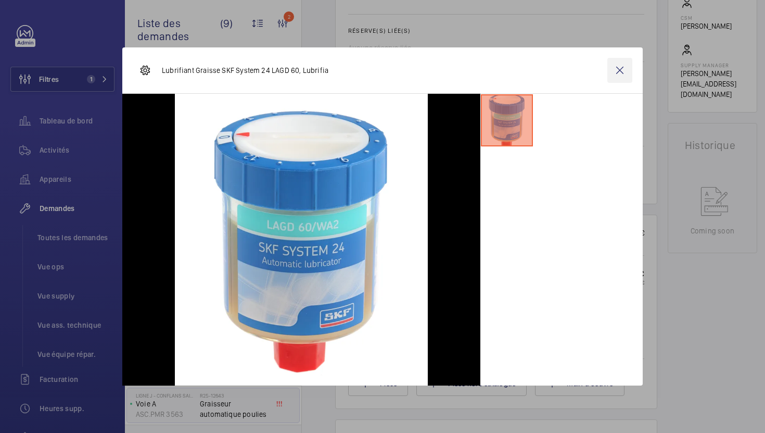
click at [618, 65] on wm-front-icon-button at bounding box center [619, 70] width 25 height 25
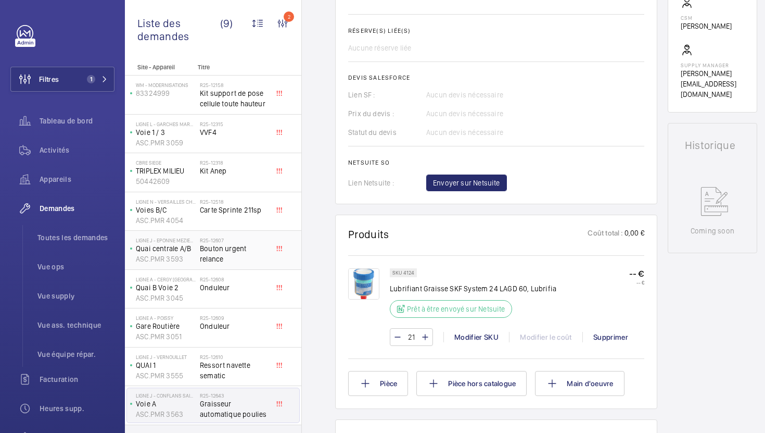
click at [246, 296] on div "R25-12608 Onduleur" at bounding box center [234, 291] width 69 height 30
click at [258, 252] on span "Bouton urgent relance" at bounding box center [234, 253] width 69 height 21
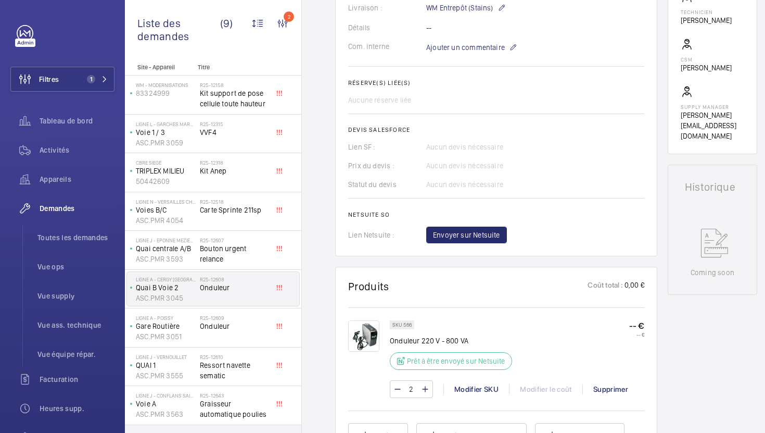
scroll to position [367, 0]
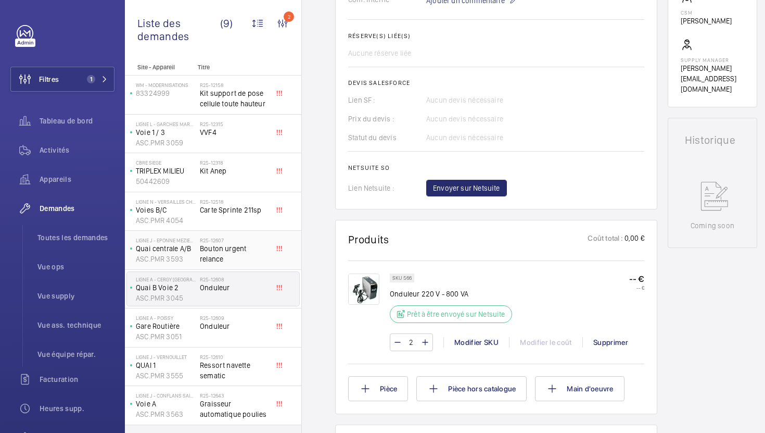
click at [267, 249] on span "Bouton urgent relance" at bounding box center [234, 253] width 69 height 21
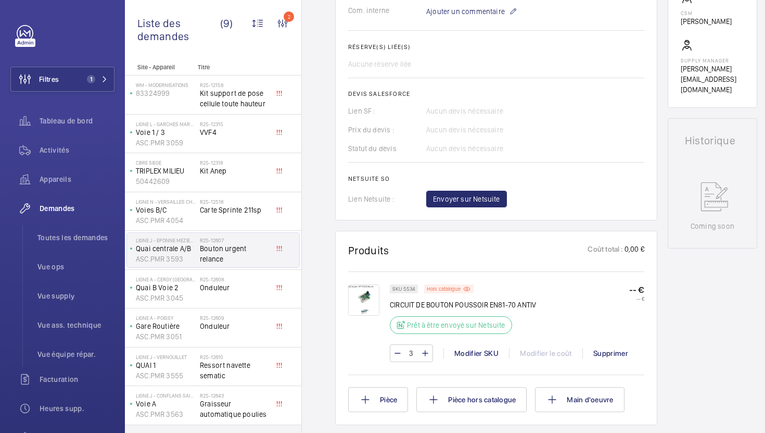
scroll to position [453, 0]
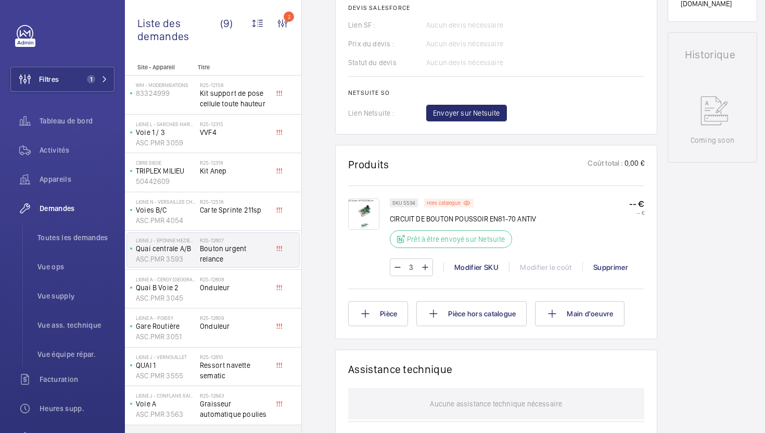
click at [412, 202] on p "SKU 5534" at bounding box center [403, 203] width 23 height 4
copy p "5534"
click at [260, 143] on div "R25-12315 VVF4" at bounding box center [234, 136] width 69 height 30
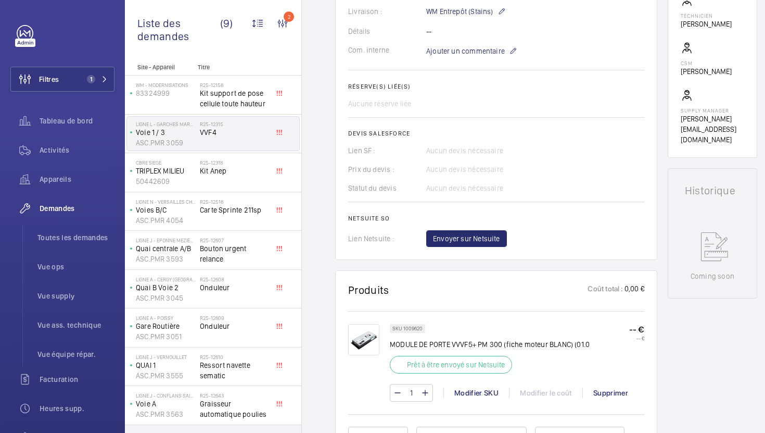
scroll to position [323, 0]
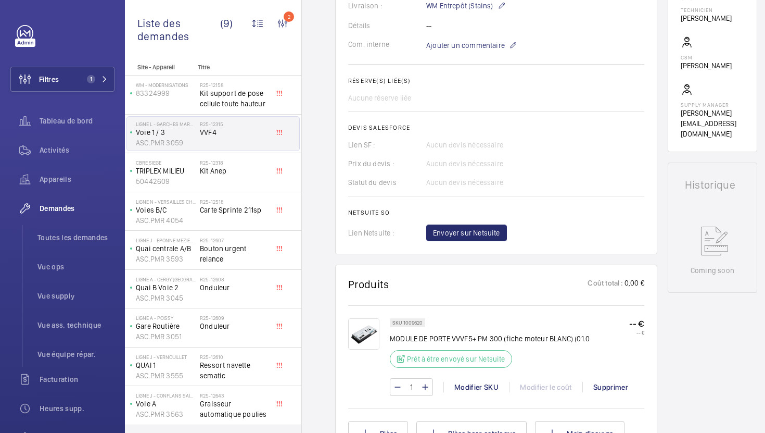
click at [370, 342] on img at bounding box center [363, 333] width 31 height 31
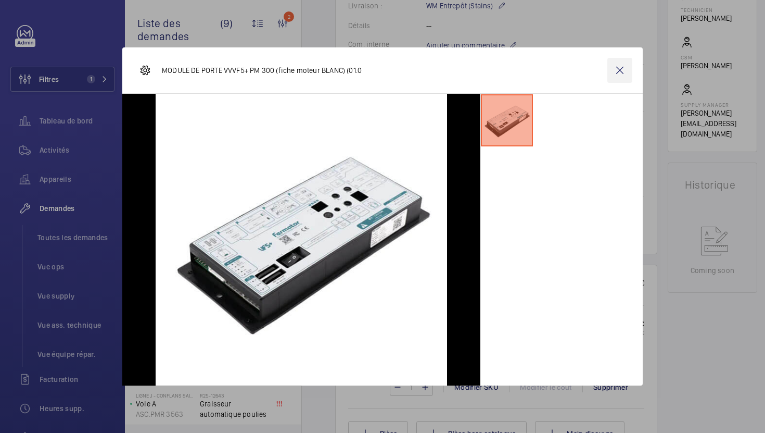
click at [620, 72] on wm-front-icon-button at bounding box center [619, 70] width 25 height 25
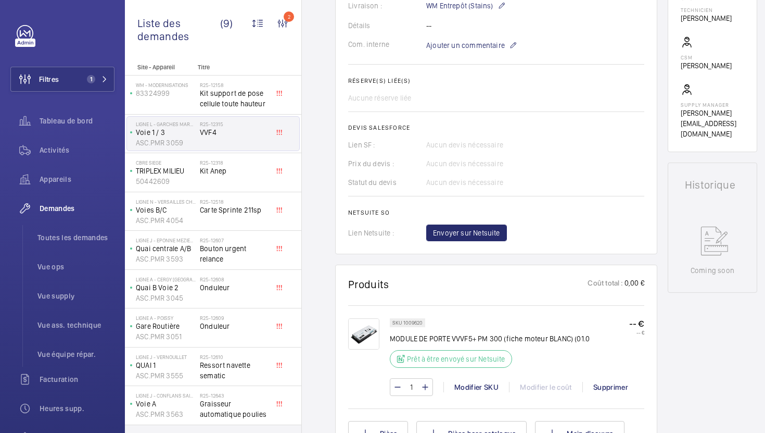
scroll to position [309, 0]
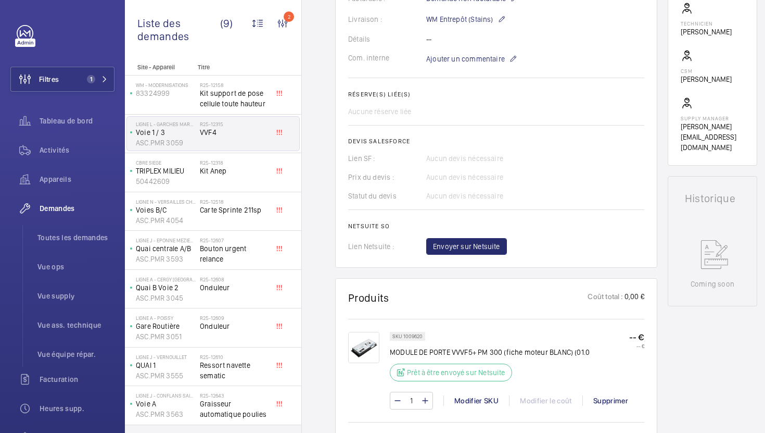
click at [523, 53] on div "Com. interne Ajouter un commentaire" at bounding box center [496, 59] width 296 height 12
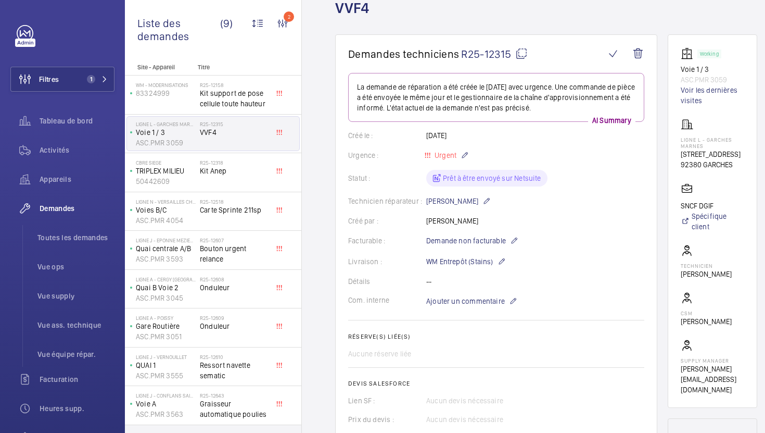
click at [522, 58] on mat-icon at bounding box center [521, 53] width 12 height 12
type textarea "R25-12315"
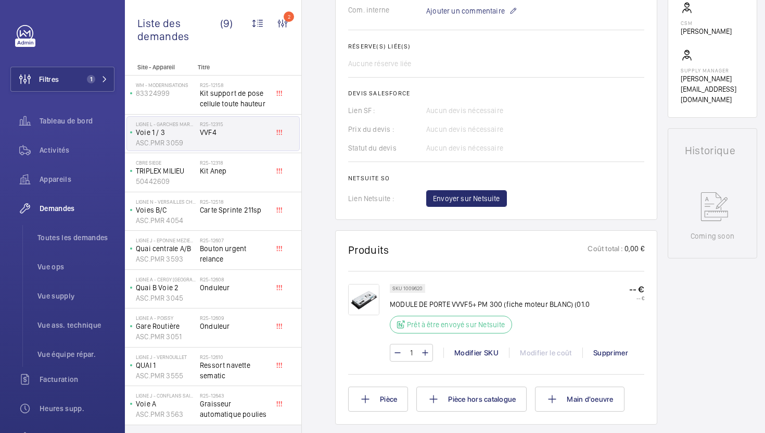
scroll to position [409, 0]
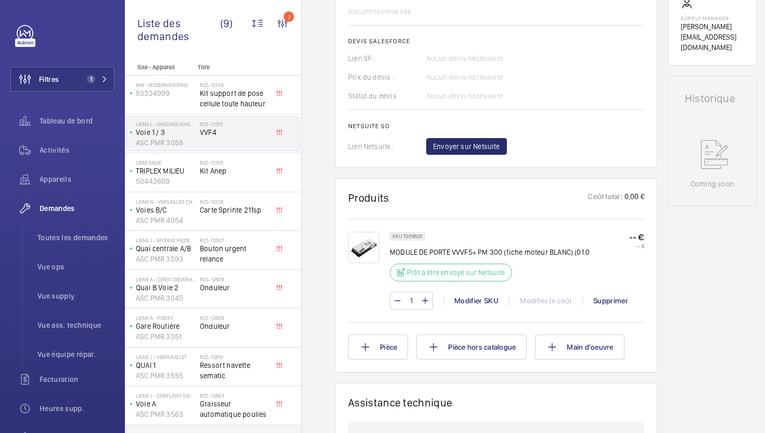
click at [379, 261] on div at bounding box center [369, 271] width 42 height 78
click at [368, 249] on img at bounding box center [363, 247] width 31 height 31
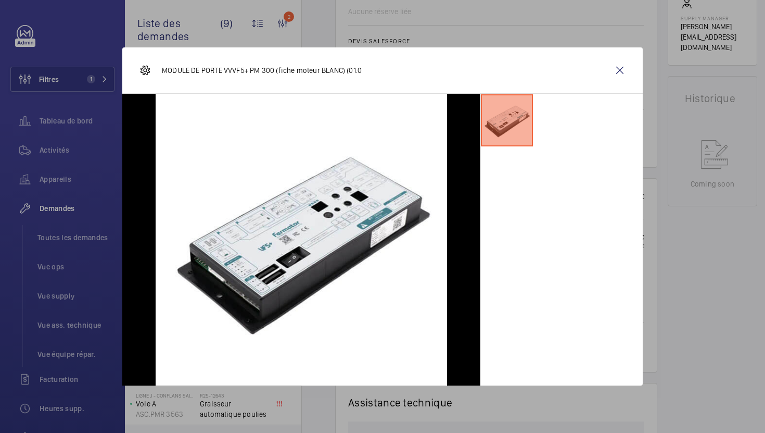
click at [664, 327] on div at bounding box center [382, 216] width 765 height 433
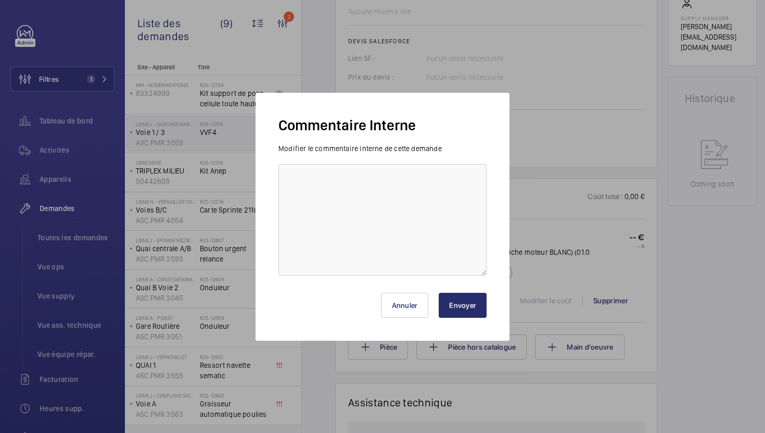
scroll to position [153, 0]
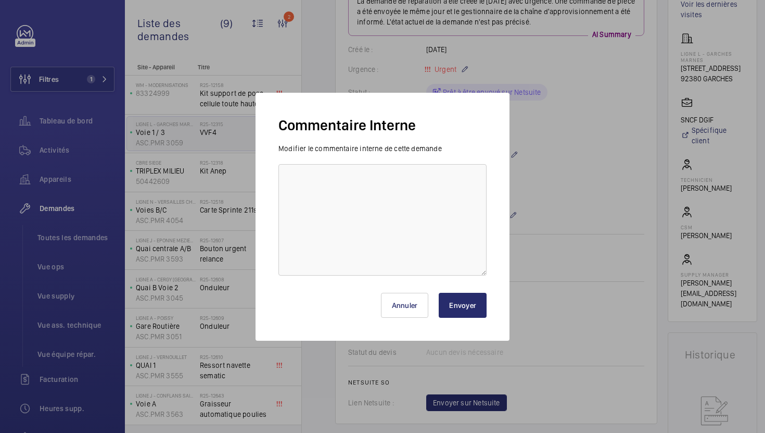
click at [426, 219] on textarea at bounding box center [382, 219] width 208 height 111
type textarea "0"
type textarea "23/09 demande de [PERSON_NAME] envoyée à fermator en attente de la ref pour ver…"
click at [468, 309] on button "Envoyer" at bounding box center [463, 305] width 48 height 25
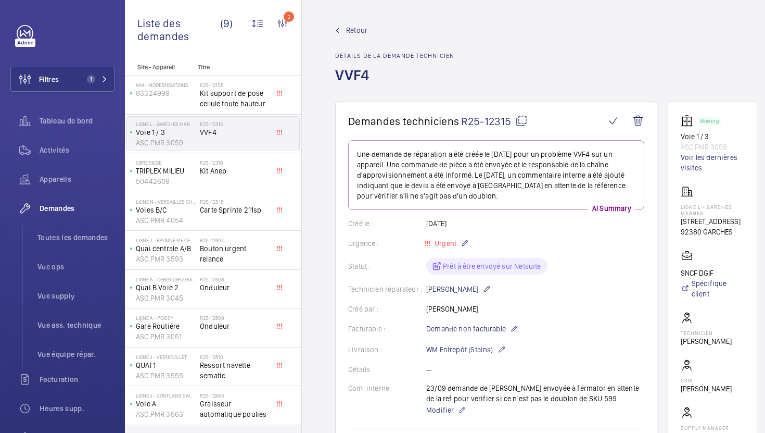
scroll to position [438, 0]
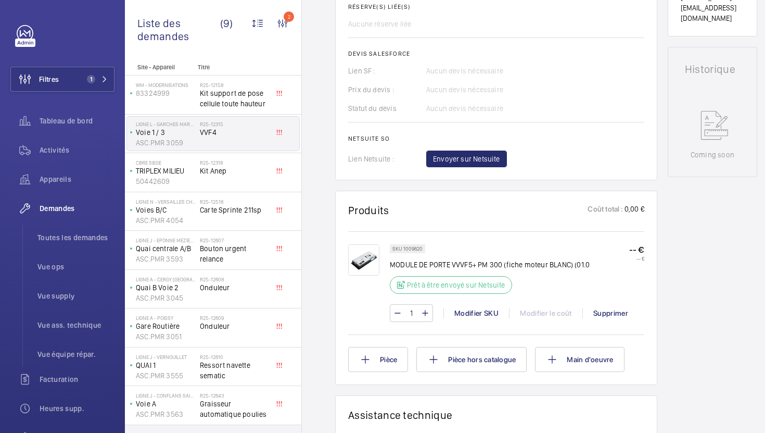
click at [284, 27] on wm-front-icon-button "2" at bounding box center [282, 23] width 25 height 25
click at [285, 23] on wm-front-icon-button "2" at bounding box center [282, 23] width 25 height 25
click at [279, 20] on wm-front-icon-button "2" at bounding box center [282, 23] width 25 height 25
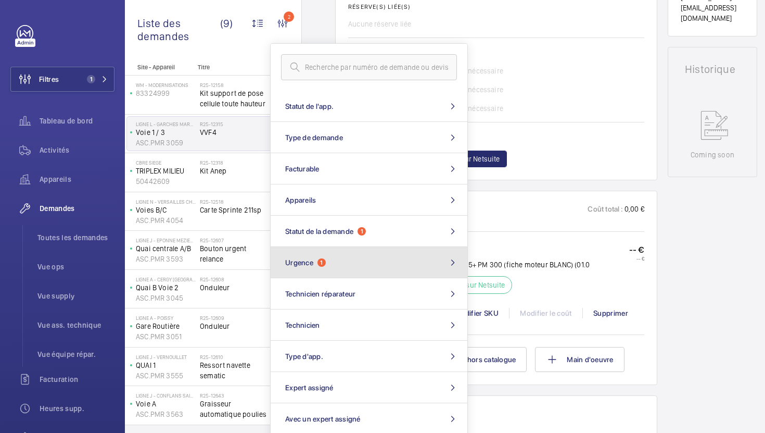
click at [351, 260] on button "Urgence 1" at bounding box center [369, 262] width 197 height 31
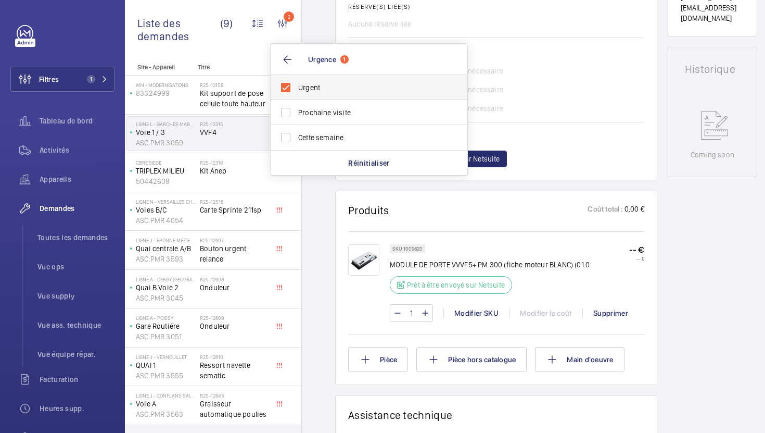
click at [368, 88] on span "Urgent" at bounding box center [369, 87] width 143 height 10
click at [296, 88] on input "Urgent" at bounding box center [285, 87] width 21 height 21
checkbox input "false"
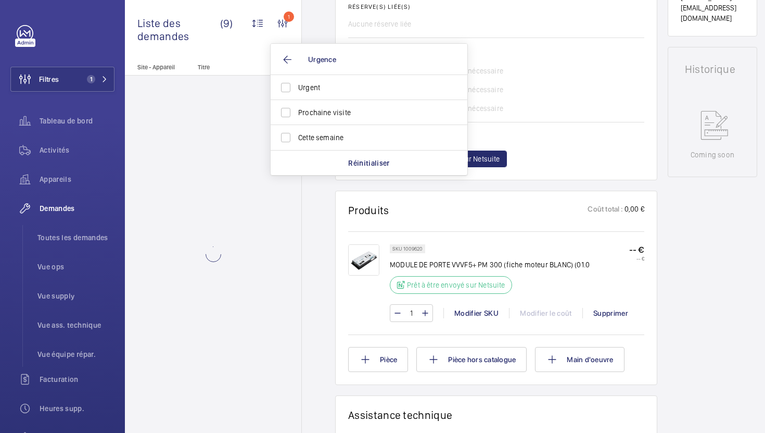
click at [327, 212] on div "Demandes techniciens R25-12315 Une demande de réparation a été créée le [DATE] …" at bounding box center [546, 233] width 489 height 1141
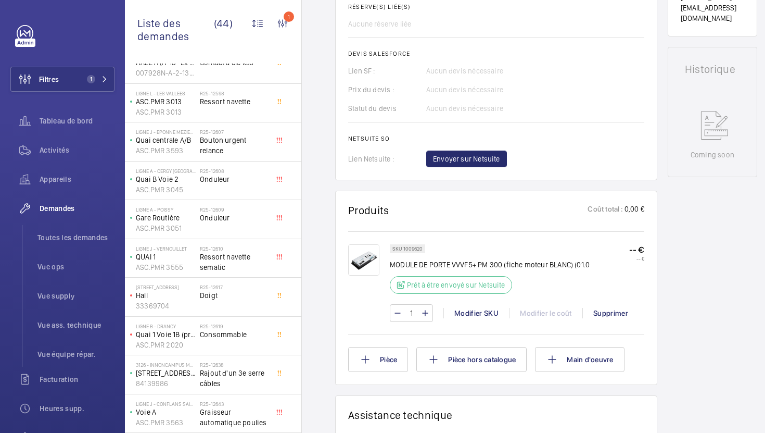
scroll to position [1232, 0]
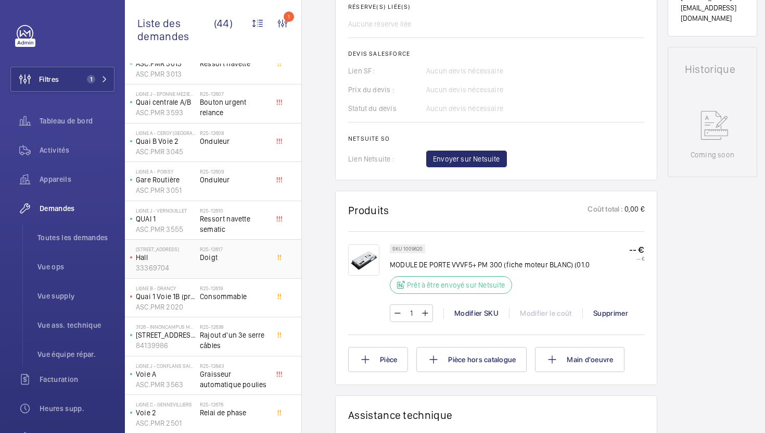
click at [231, 269] on div "R25-12617 Doigt" at bounding box center [234, 261] width 69 height 30
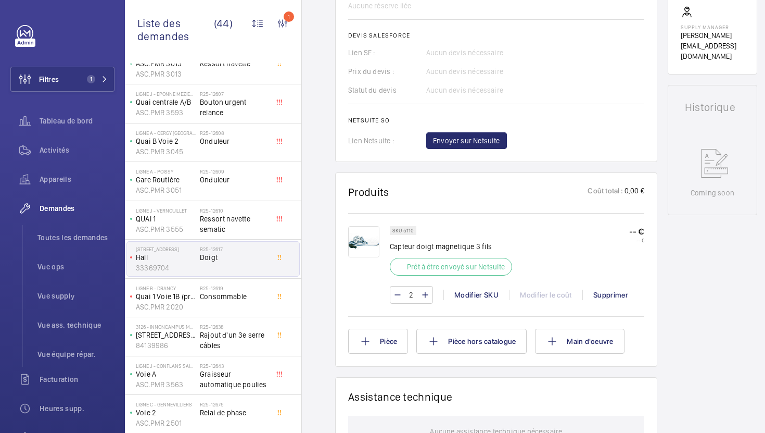
scroll to position [422, 0]
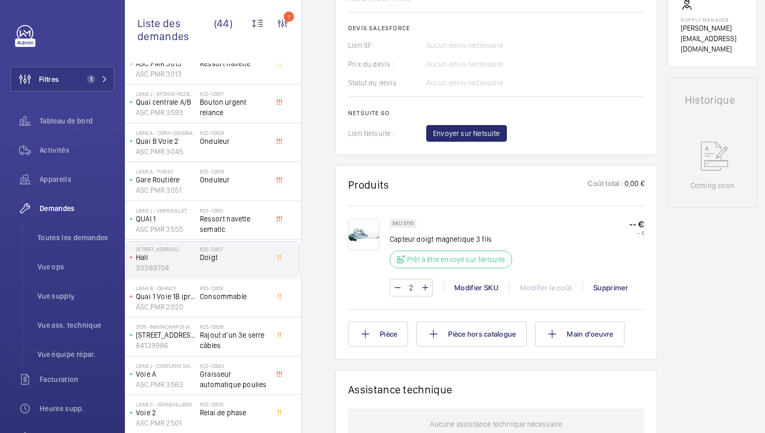
click at [406, 225] on p "SKU 5110" at bounding box center [402, 223] width 21 height 4
copy p "5110"
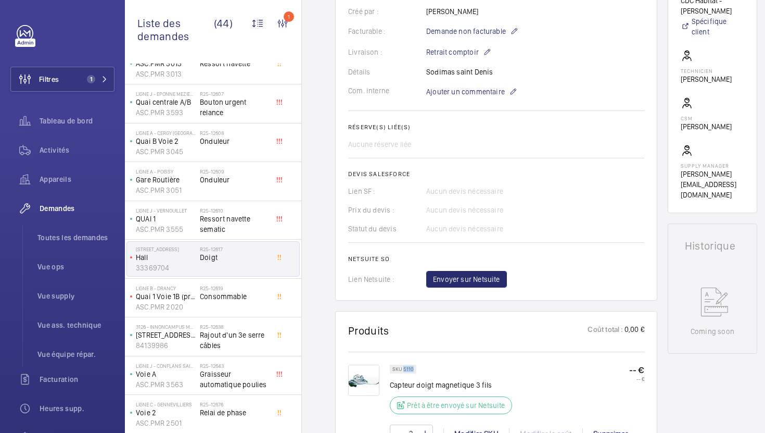
scroll to position [244, 0]
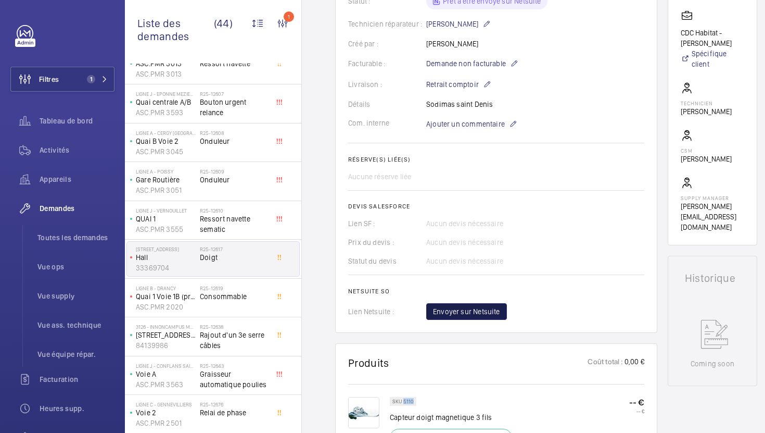
click at [478, 316] on span "Envoyer sur Netsuite" at bounding box center [466, 311] width 67 height 10
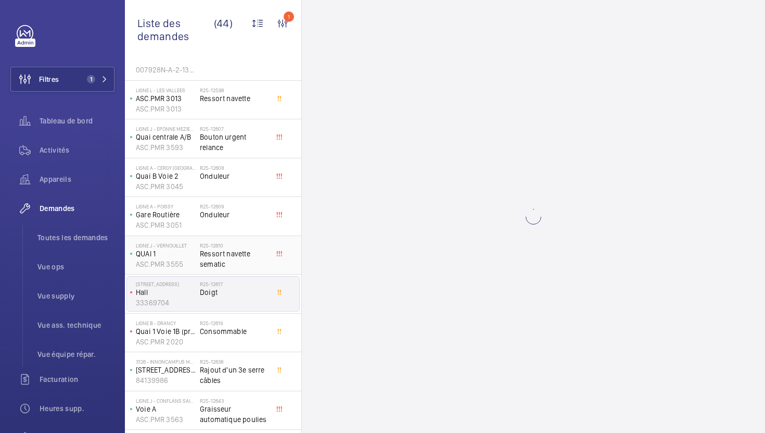
scroll to position [0, 0]
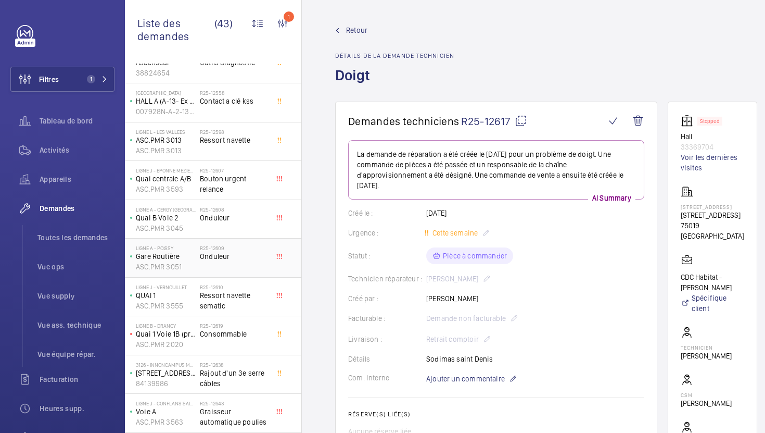
scroll to position [1232, 0]
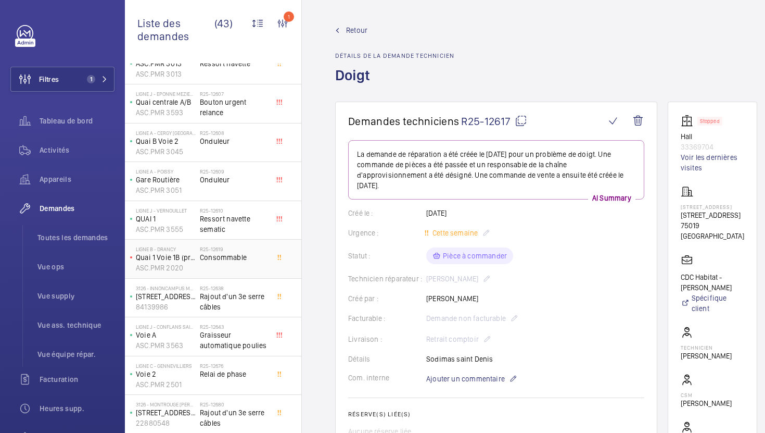
click at [223, 240] on div "LIGNE B - DRANCY Quai 1 Voie 1B (province) ASC.PMR 2020 R25-12619 Consommable" at bounding box center [213, 258] width 176 height 39
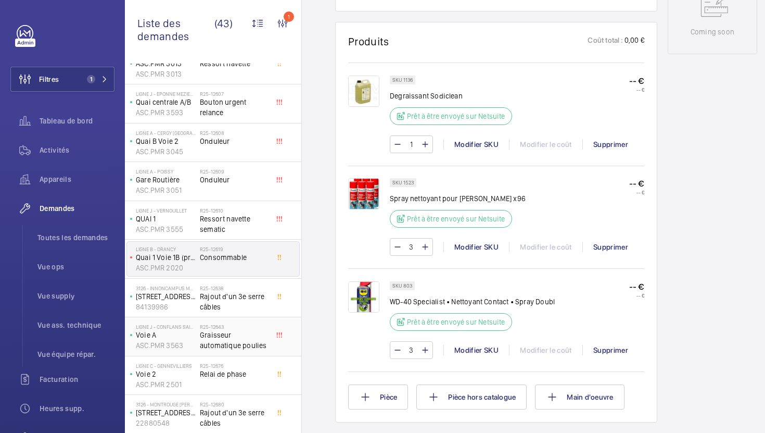
scroll to position [1311, 0]
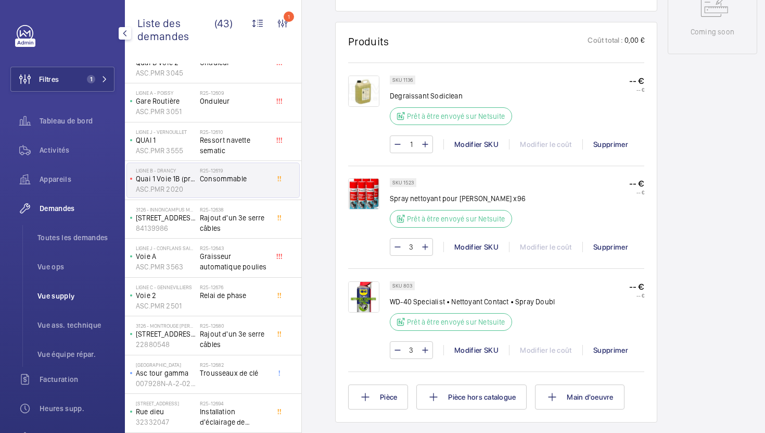
click at [65, 301] on li "Vue supply" at bounding box center [71, 295] width 85 height 25
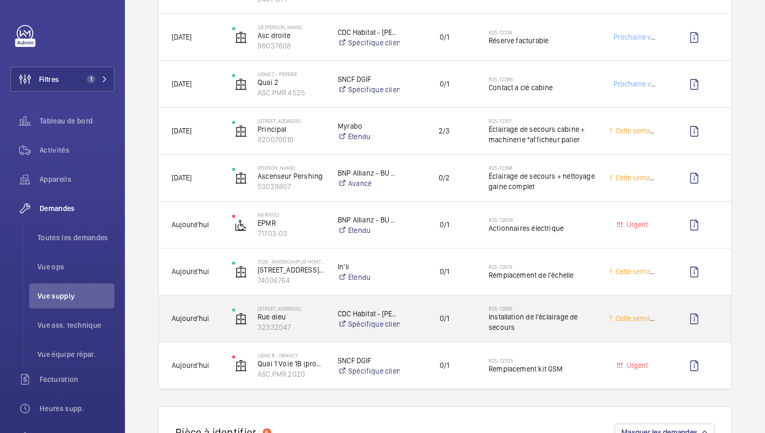
scroll to position [237, 0]
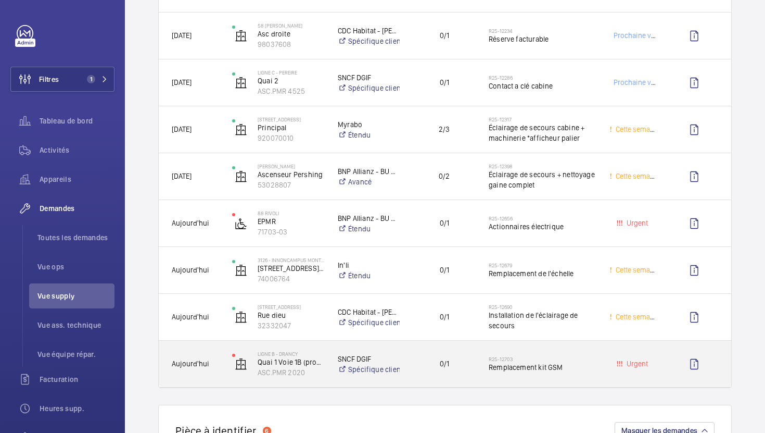
click at [596, 375] on div "R25-12703 Remplacement kit GSM" at bounding box center [536, 363] width 121 height 46
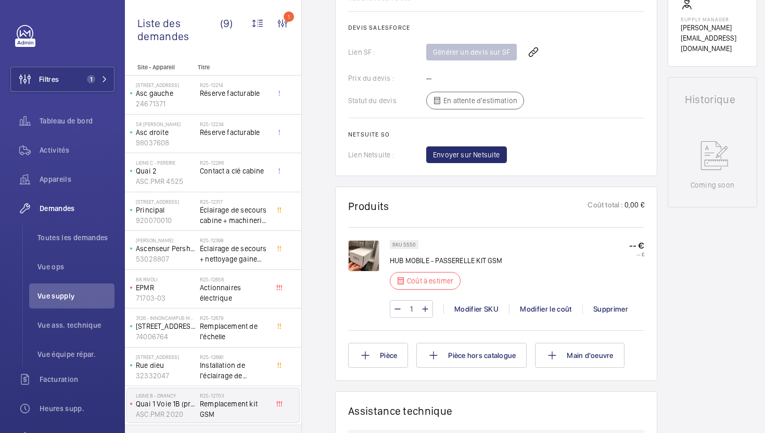
scroll to position [450, 0]
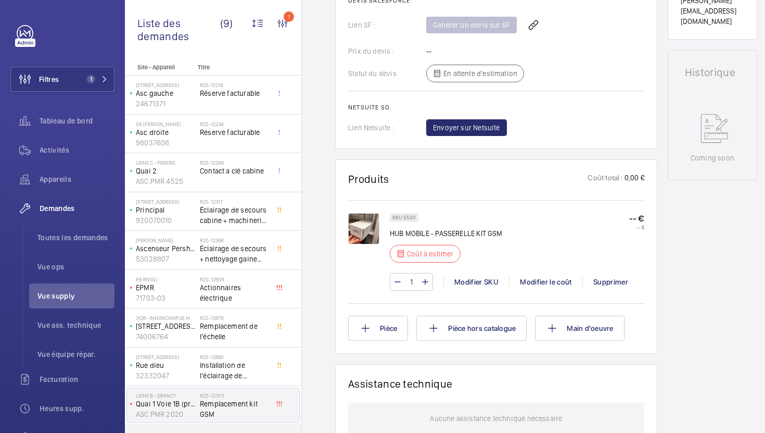
click at [409, 218] on p "SKU 5550" at bounding box center [403, 217] width 23 height 4
click at [485, 280] on div "Modifier SKU" at bounding box center [476, 281] width 66 height 10
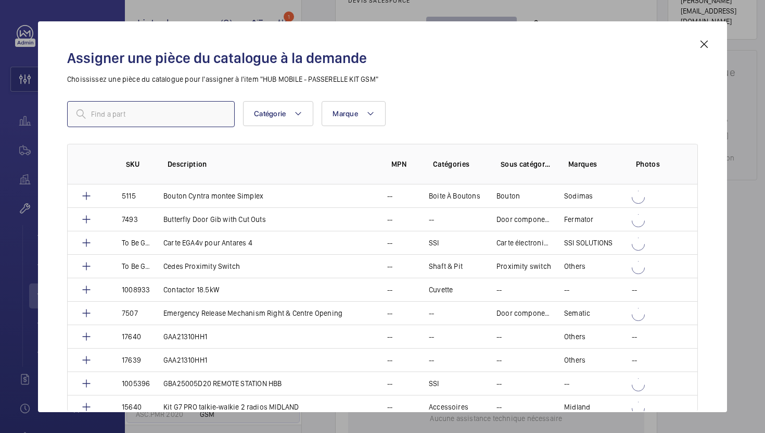
click at [204, 114] on input "text" at bounding box center [151, 114] width 168 height 26
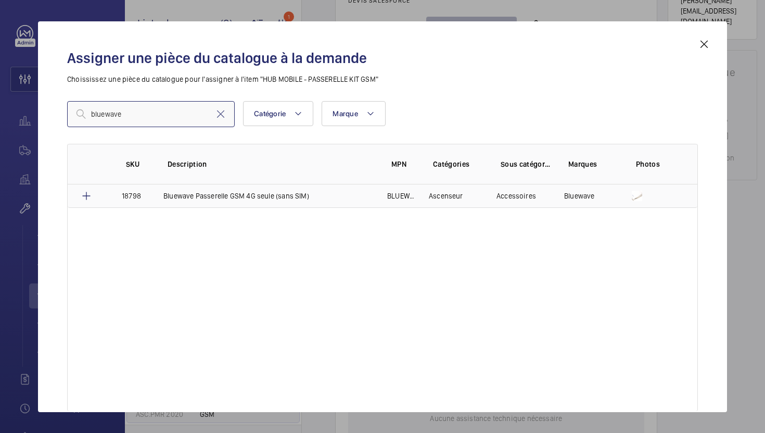
type input "bluewave"
click at [277, 200] on td "Bluewave Passerelle GSM 4G seule (sans SIM)" at bounding box center [263, 195] width 224 height 23
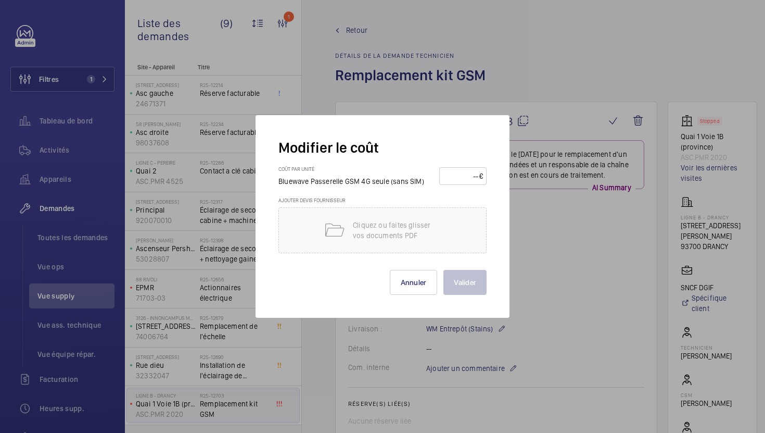
scroll to position [593, 0]
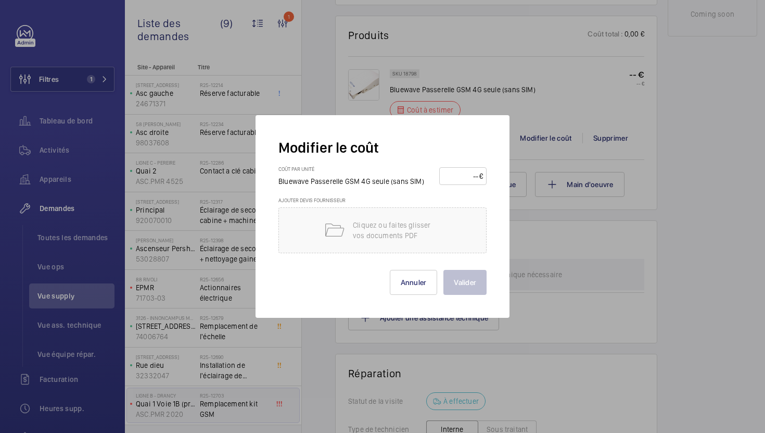
click at [468, 174] on input "number" at bounding box center [461, 176] width 36 height 17
type input "185"
click at [456, 289] on button "Valider" at bounding box center [464, 282] width 43 height 25
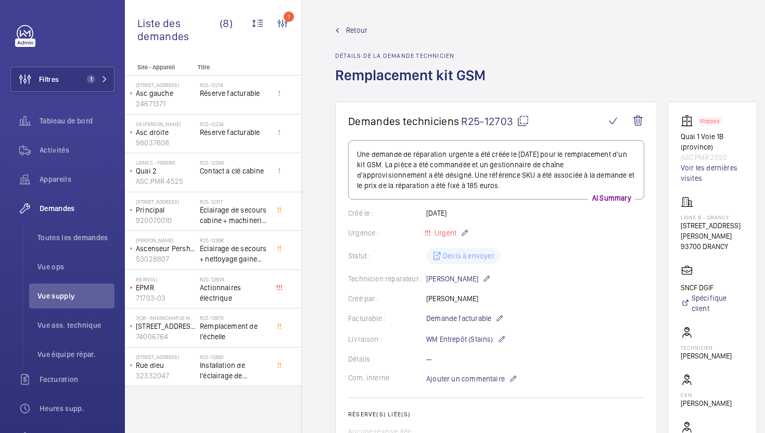
click at [61, 297] on span "Vue supply" at bounding box center [75, 295] width 77 height 10
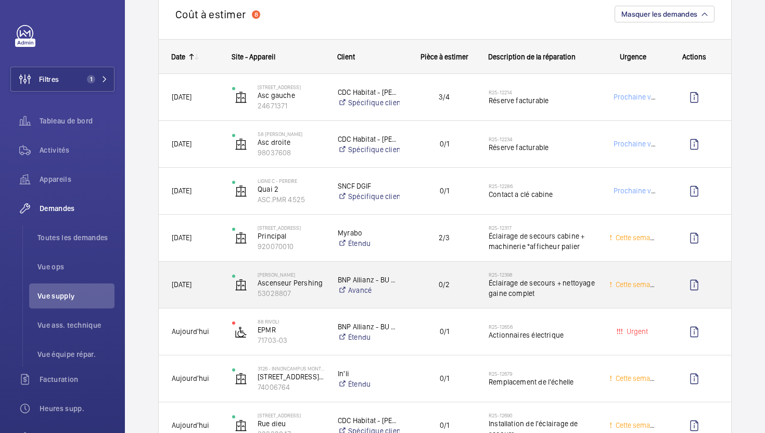
scroll to position [17, 0]
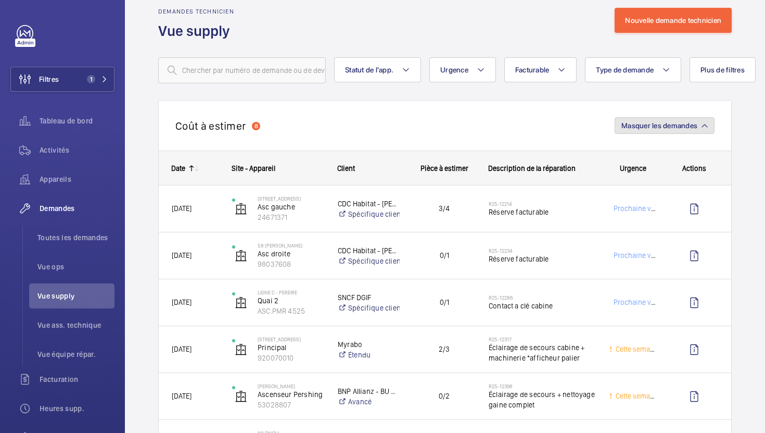
click at [662, 125] on span "Masquer les demandes" at bounding box center [659, 125] width 76 height 8
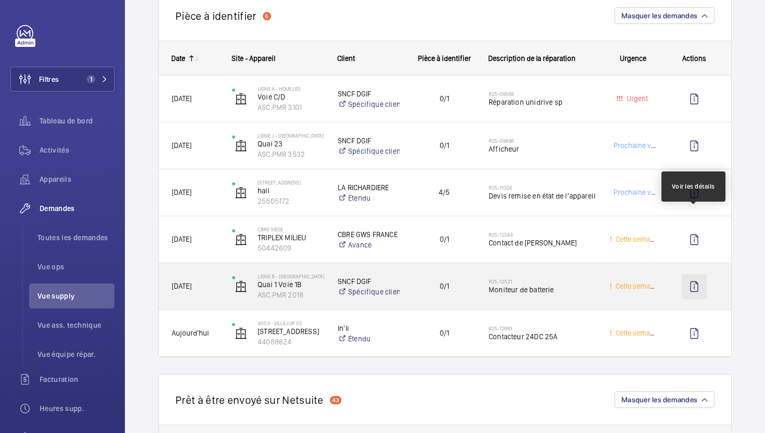
scroll to position [148, 0]
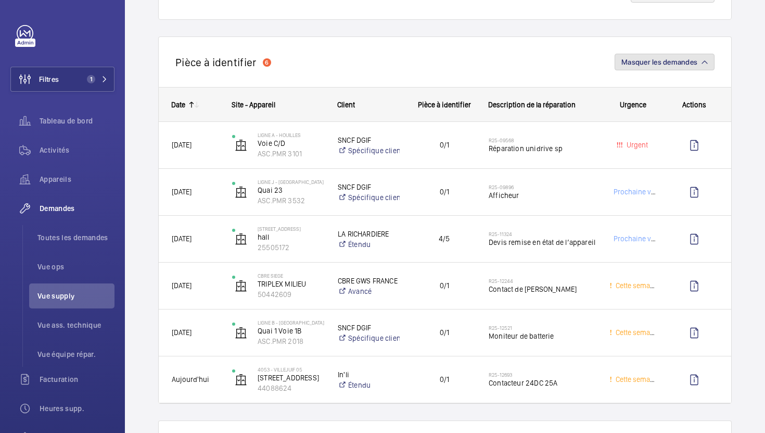
click at [672, 65] on span "Masquer les demandes" at bounding box center [659, 62] width 76 height 8
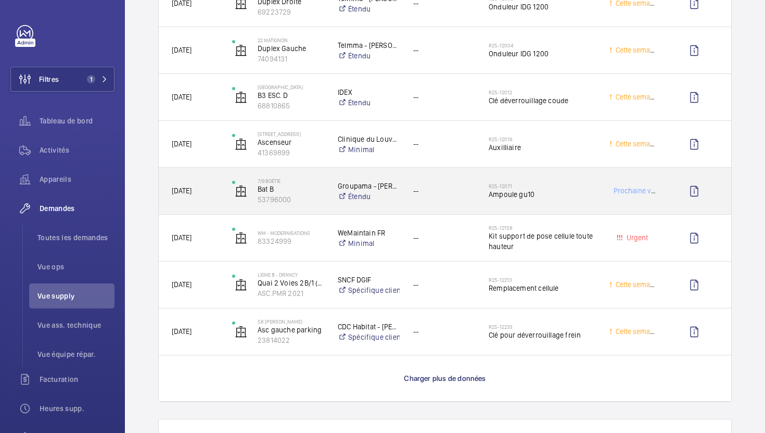
scroll to position [922, 0]
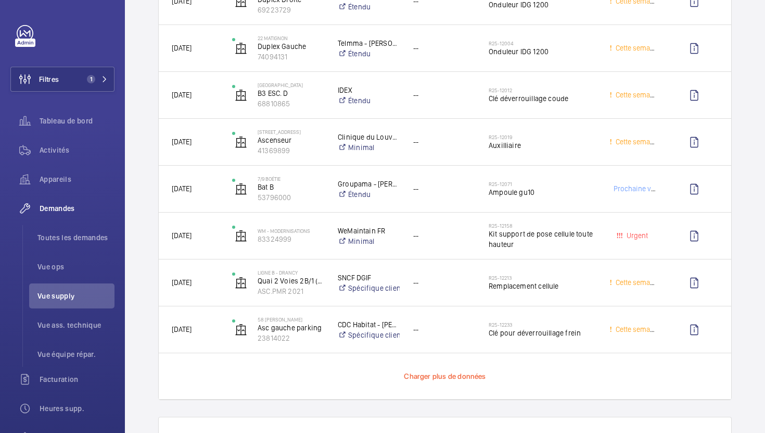
click at [469, 372] on span "Charger plus de données" at bounding box center [445, 376] width 82 height 8
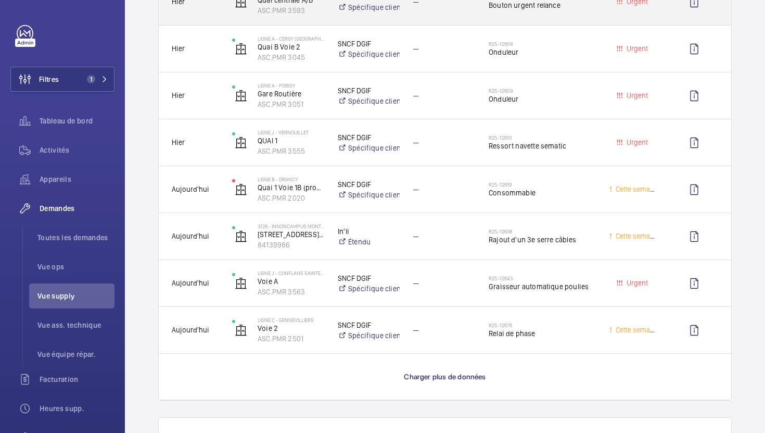
scroll to position [1858, 0]
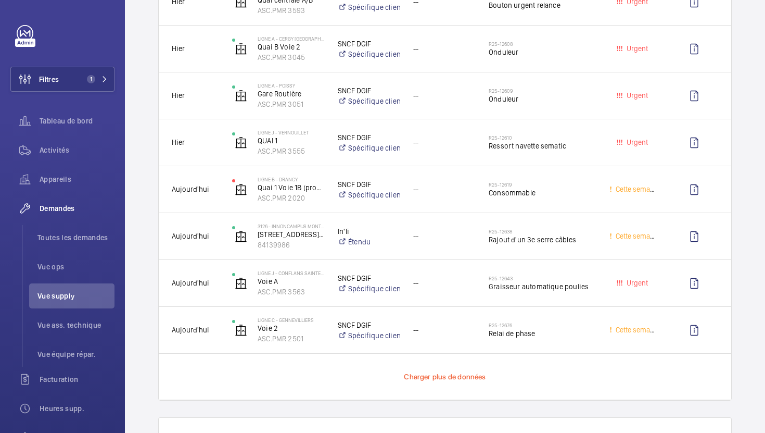
click at [460, 376] on span "Charger plus de données" at bounding box center [445, 376] width 82 height 8
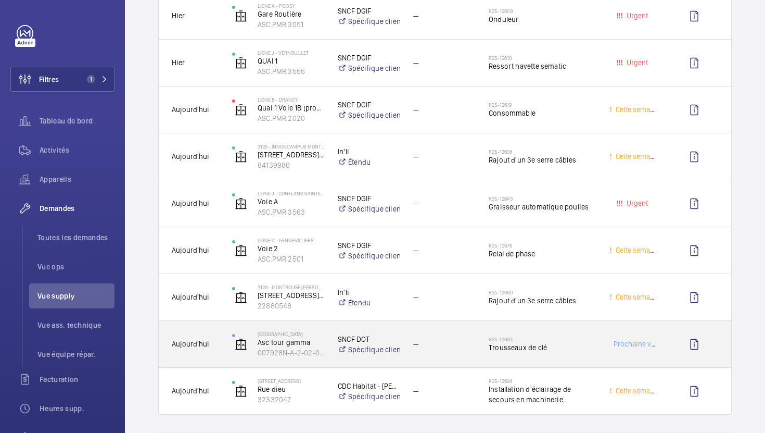
scroll to position [1965, 0]
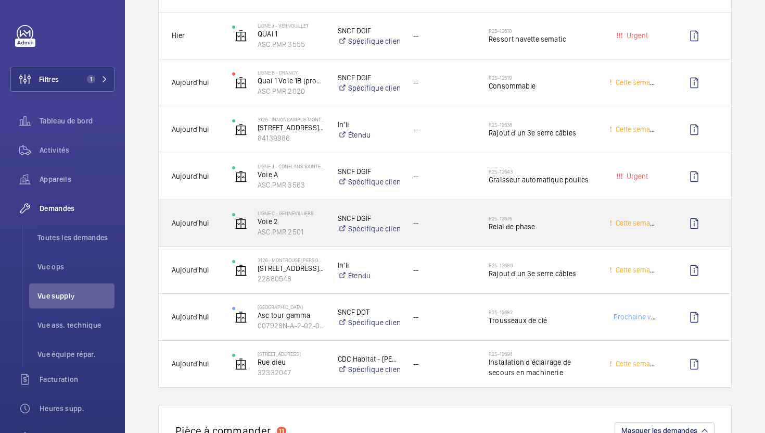
click at [576, 240] on div "R25-12676 Relai de phase" at bounding box center [536, 223] width 120 height 47
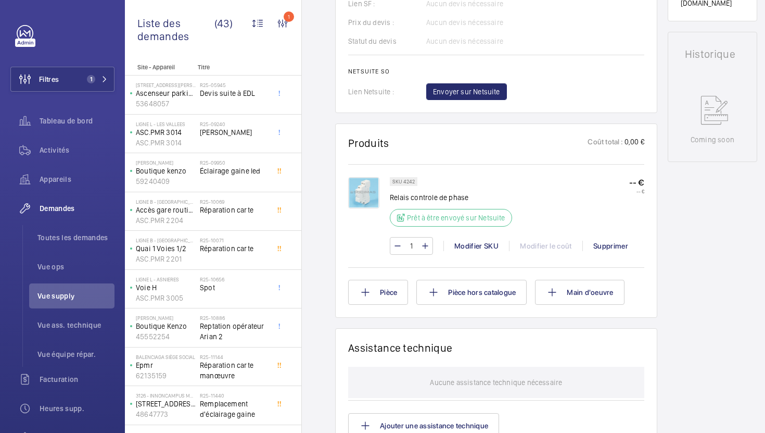
scroll to position [556, 0]
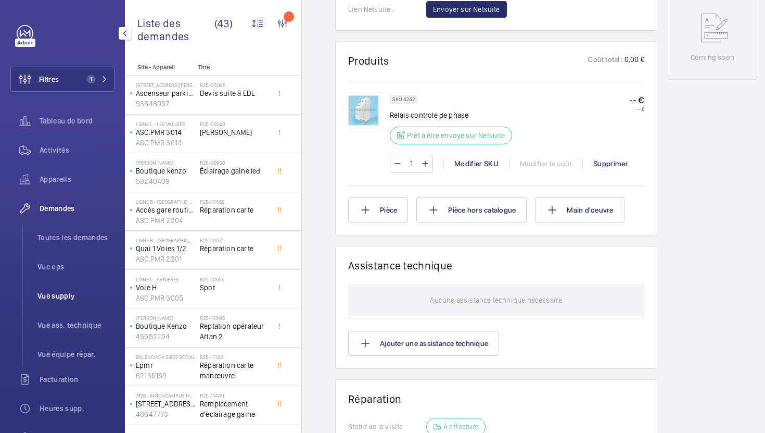
click at [74, 286] on li "Vue supply" at bounding box center [71, 295] width 85 height 25
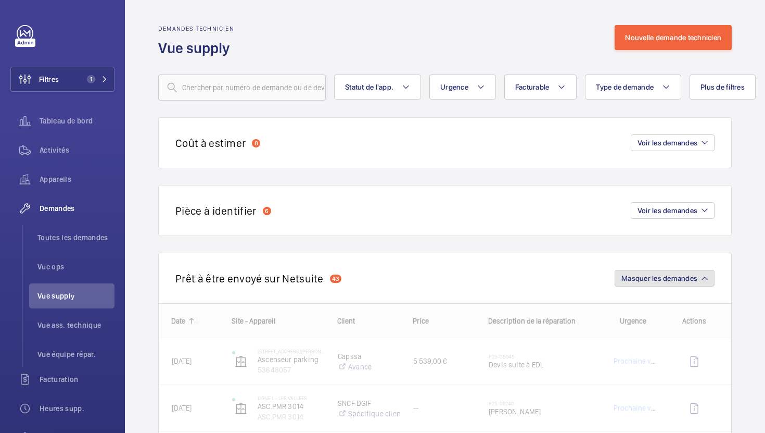
click at [664, 282] on span "Masquer les demandes" at bounding box center [659, 278] width 76 height 8
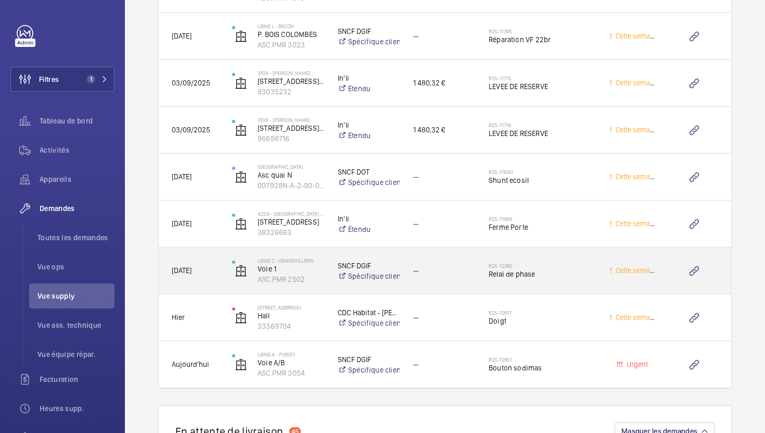
scroll to position [543, 0]
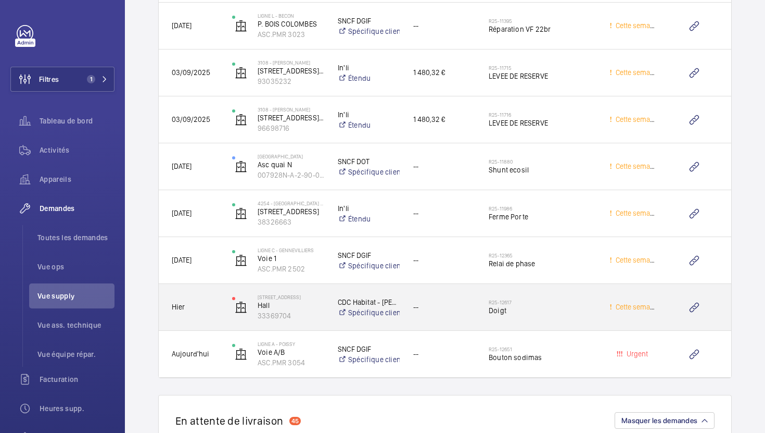
click at [571, 312] on span "Doigt" at bounding box center [542, 310] width 107 height 10
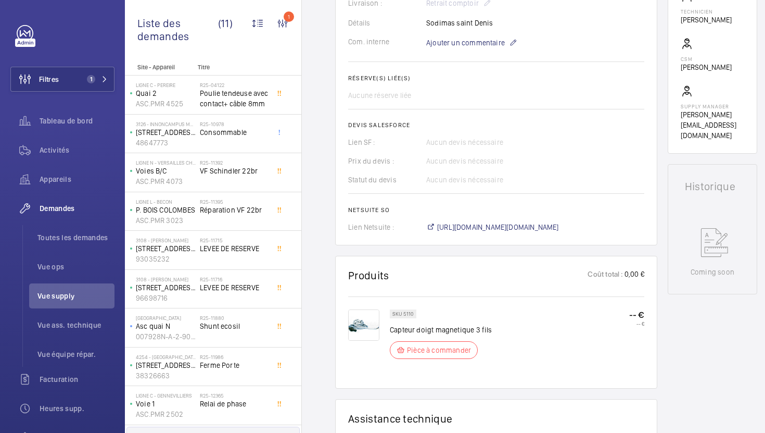
scroll to position [340, 0]
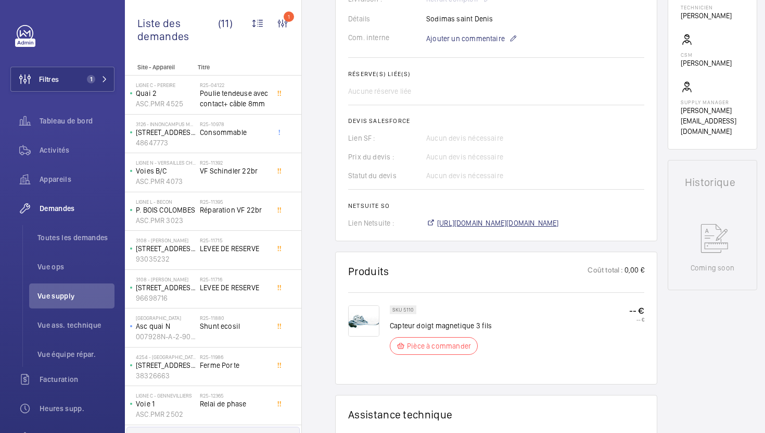
click at [535, 223] on span "[URL][DOMAIN_NAME][DOMAIN_NAME]" at bounding box center [498, 223] width 122 height 10
